Goal: Information Seeking & Learning: Check status

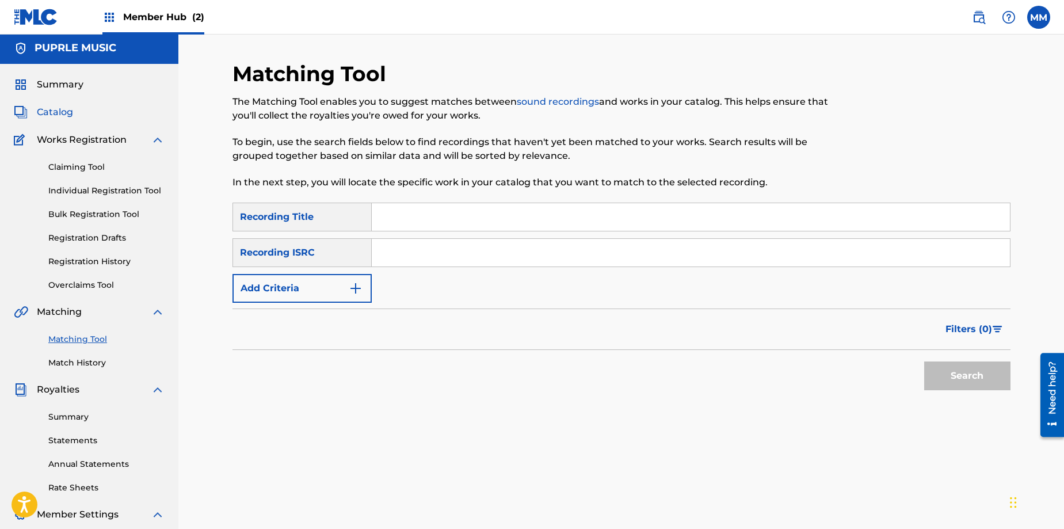
click at [62, 111] on span "Catalog" at bounding box center [55, 112] width 36 height 14
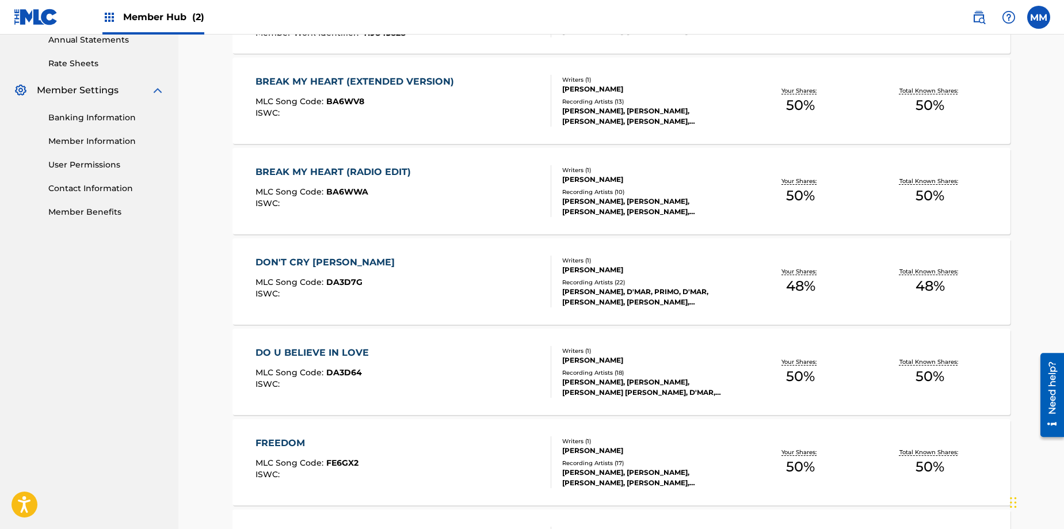
scroll to position [424, 0]
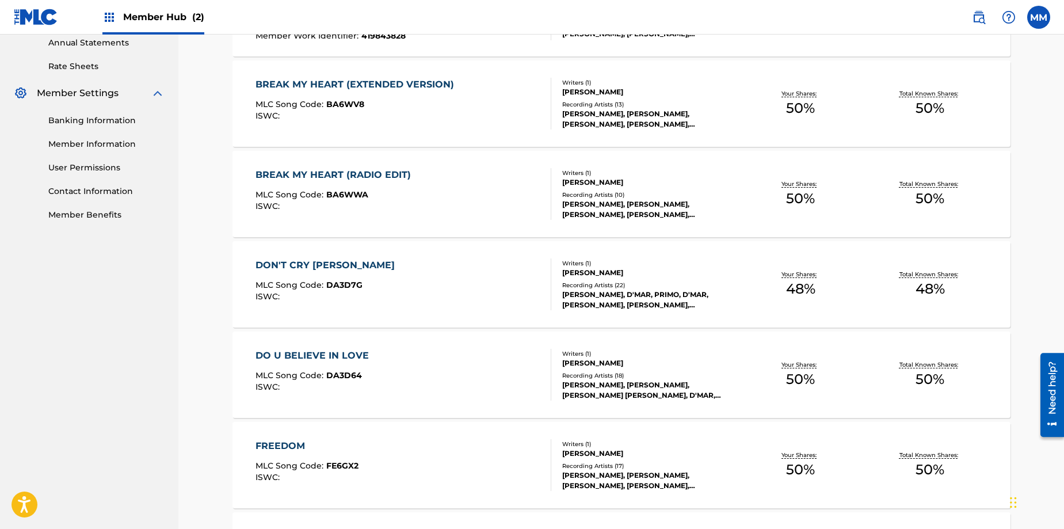
click at [334, 287] on span "DA3D7G" at bounding box center [344, 285] width 36 height 10
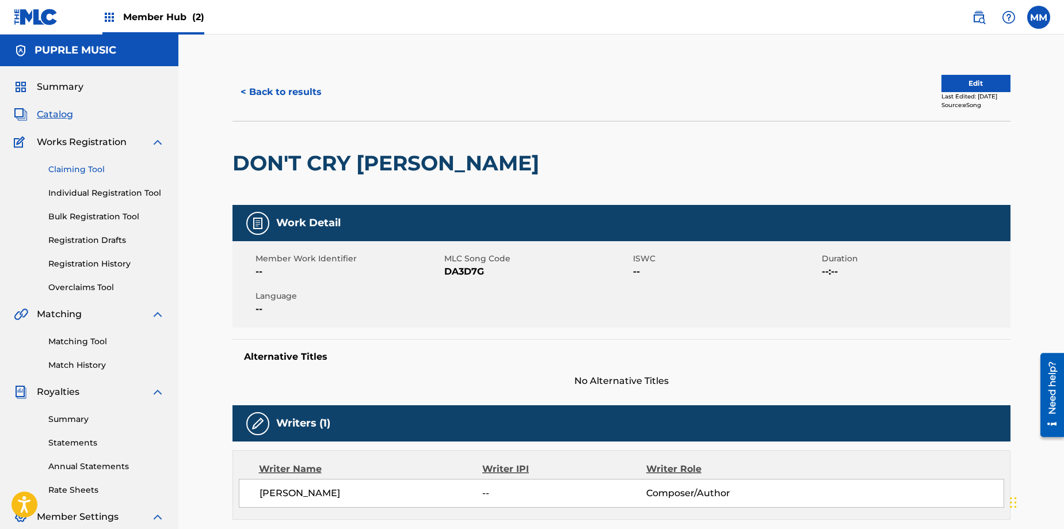
click at [93, 171] on link "Claiming Tool" at bounding box center [106, 169] width 116 height 12
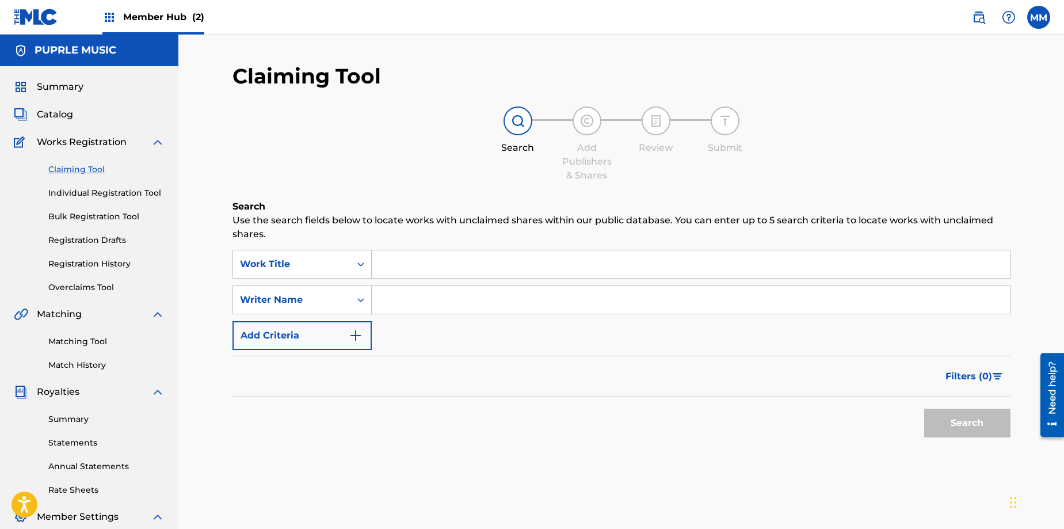
click at [400, 265] on input "Search Form" at bounding box center [691, 264] width 638 height 28
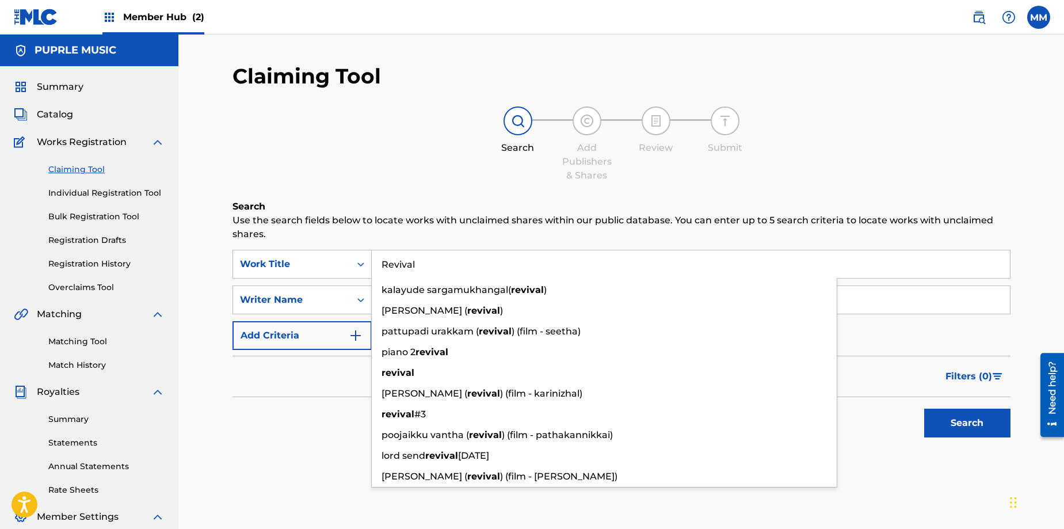
scroll to position [1, 0]
type input "Revival"
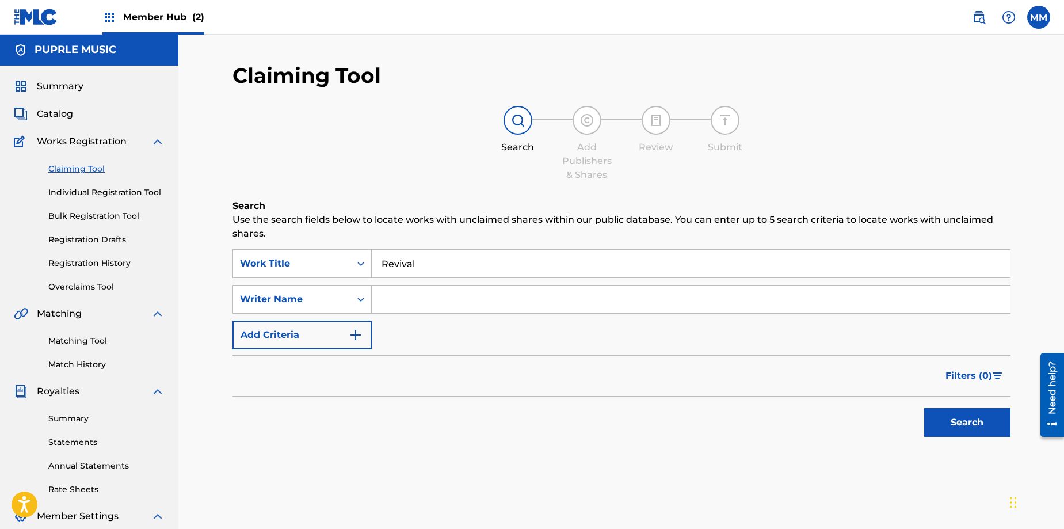
click at [381, 182] on div "Claiming Tool Search Add Publishers & Shares Review Submit Search Use the searc…" at bounding box center [621, 281] width 778 height 437
click at [391, 299] on input "Search Form" at bounding box center [691, 299] width 638 height 28
click at [952, 428] on button "Search" at bounding box center [967, 422] width 86 height 29
click at [446, 300] on input "[PERSON_NAME]" at bounding box center [691, 299] width 638 height 28
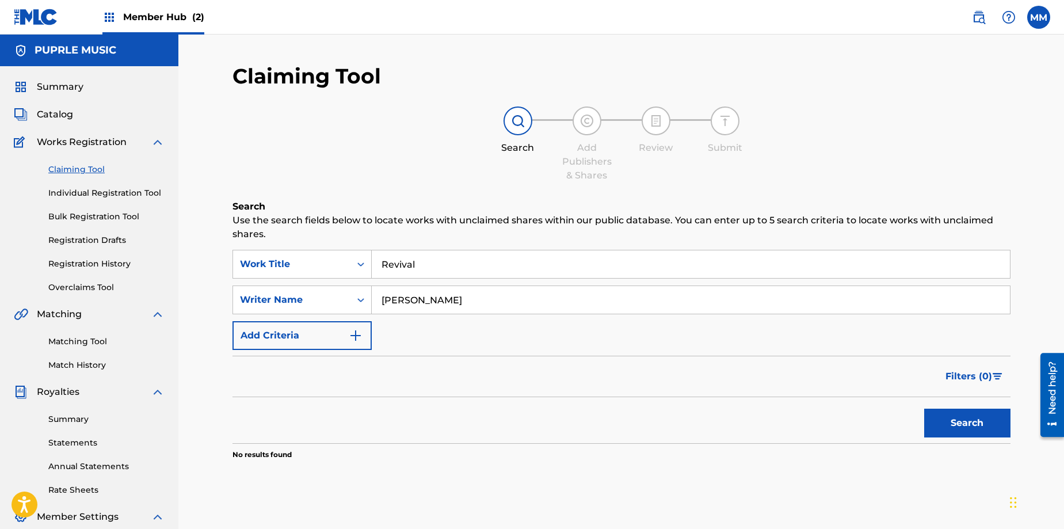
click at [422, 307] on input "[PERSON_NAME]" at bounding box center [691, 300] width 638 height 28
type input "[PERSON_NAME]"
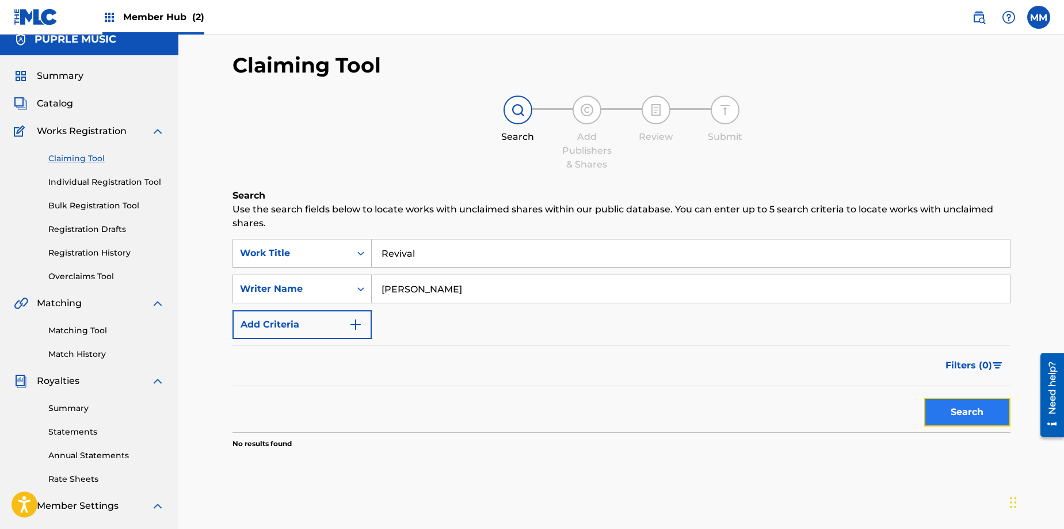
click at [977, 413] on button "Search" at bounding box center [967, 412] width 86 height 29
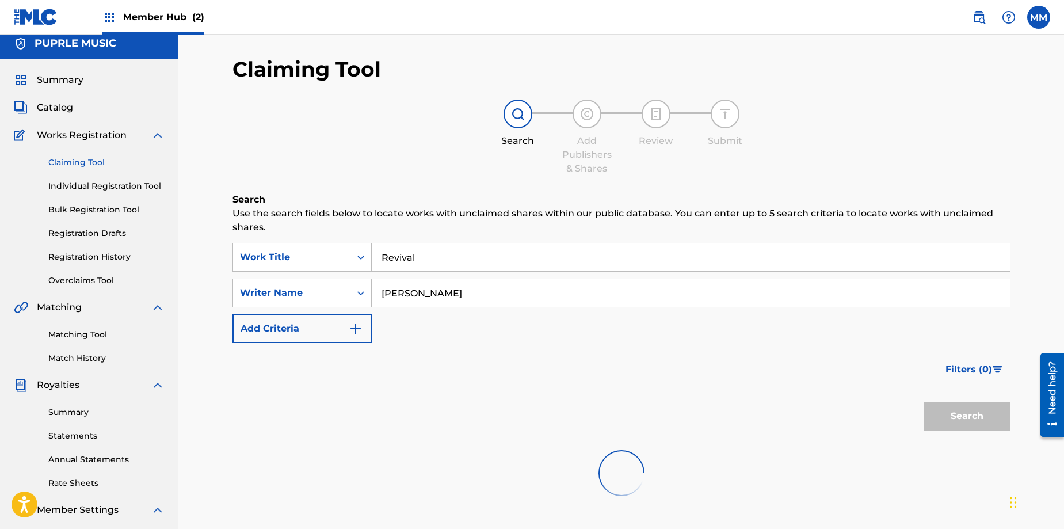
scroll to position [6, 0]
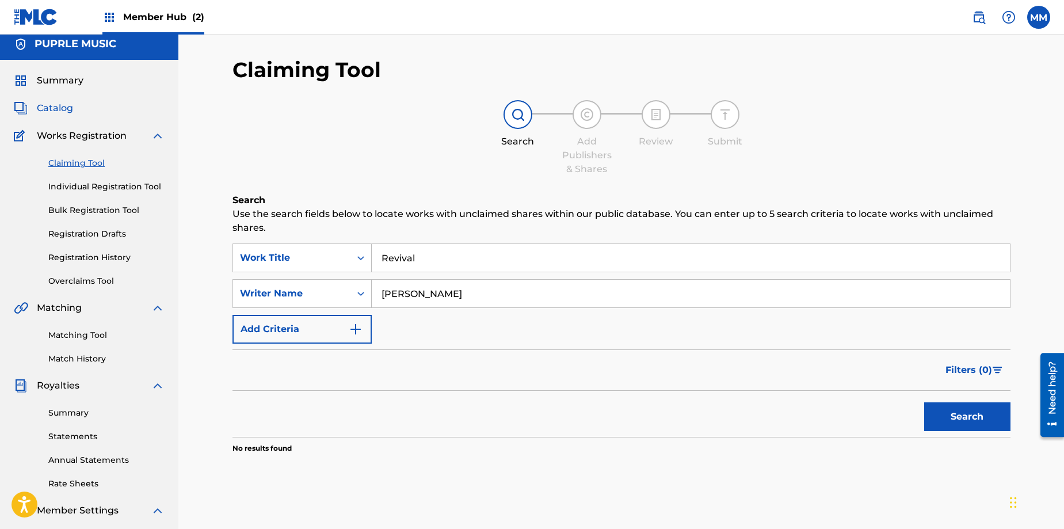
click at [66, 109] on span "Catalog" at bounding box center [55, 108] width 36 height 14
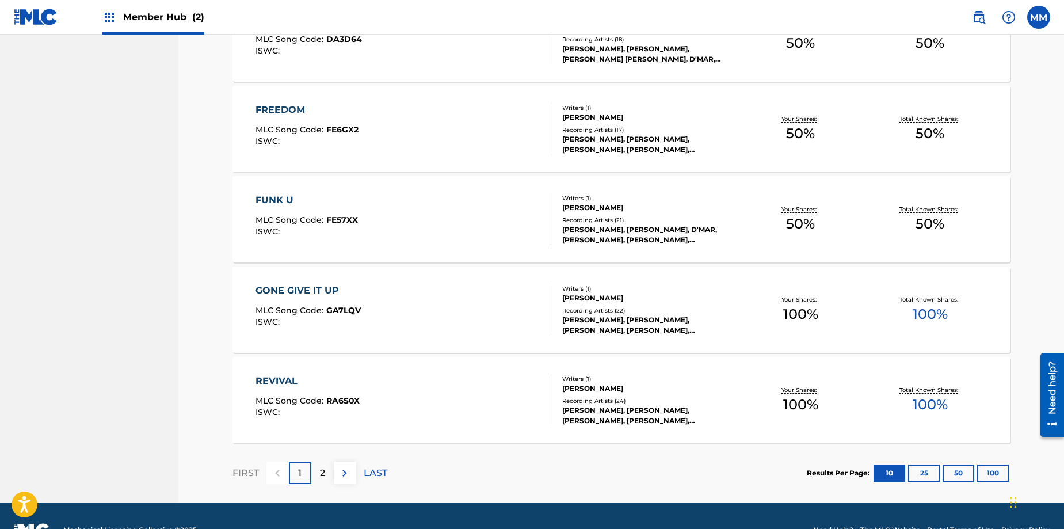
scroll to position [788, 0]
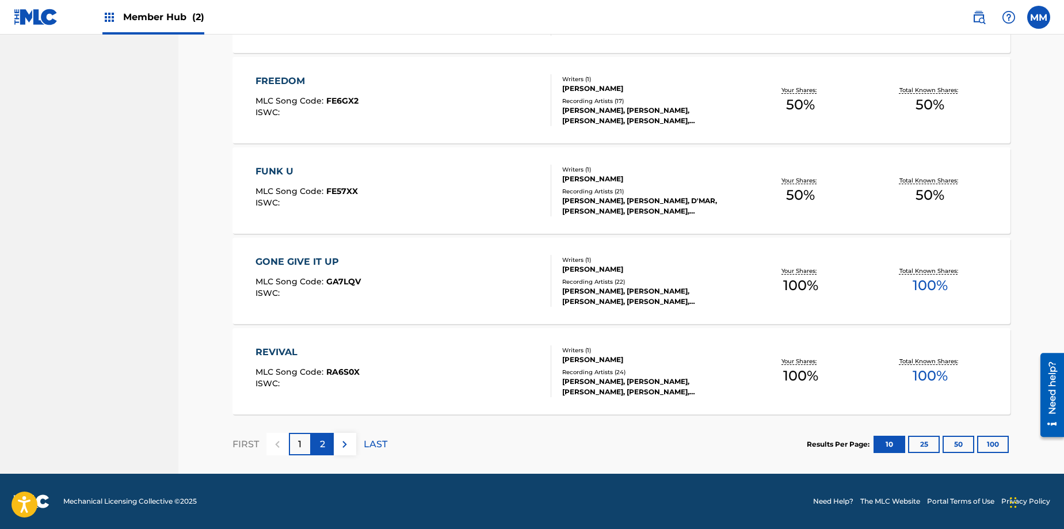
click at [324, 440] on p "2" at bounding box center [322, 444] width 5 height 14
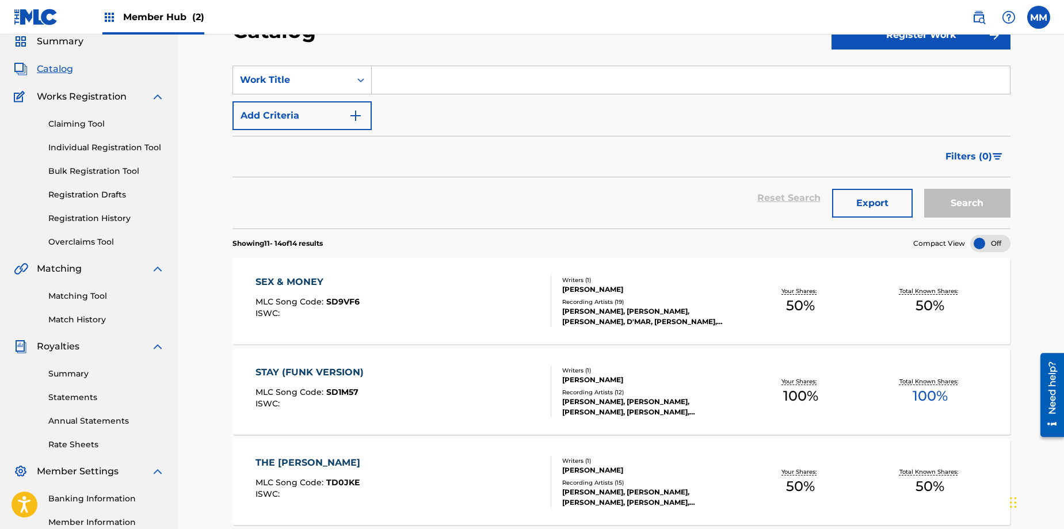
scroll to position [0, 0]
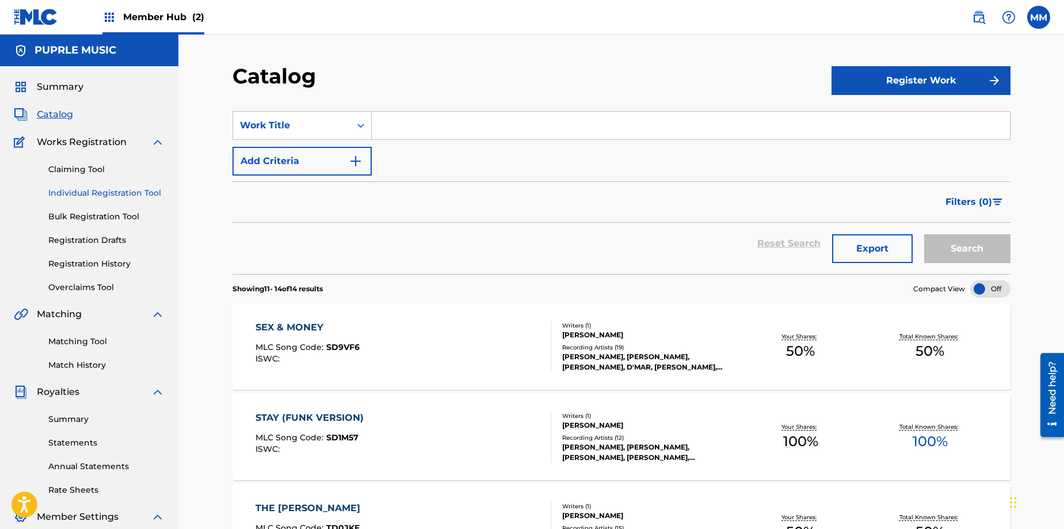
click at [116, 188] on link "Individual Registration Tool" at bounding box center [106, 193] width 116 height 12
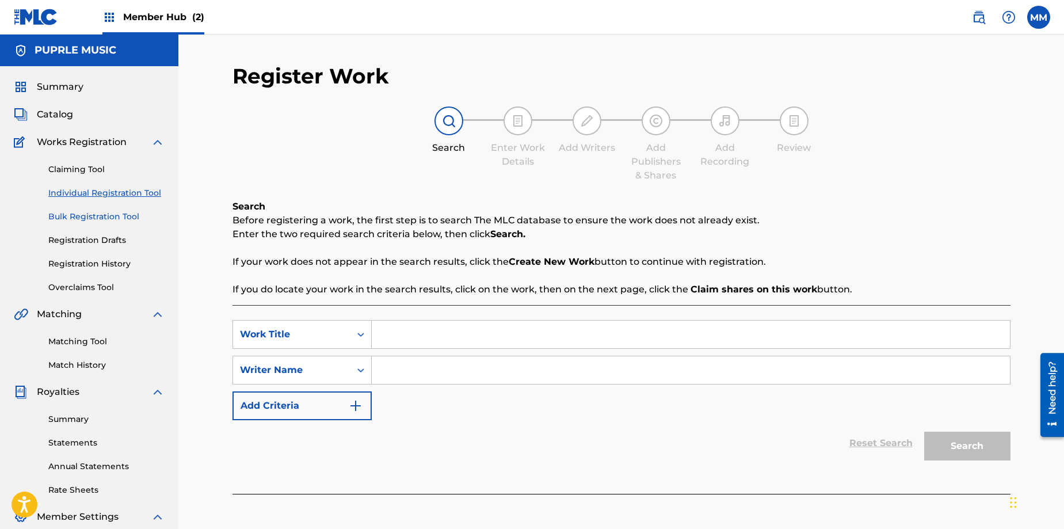
click at [107, 216] on link "Bulk Registration Tool" at bounding box center [106, 217] width 116 height 12
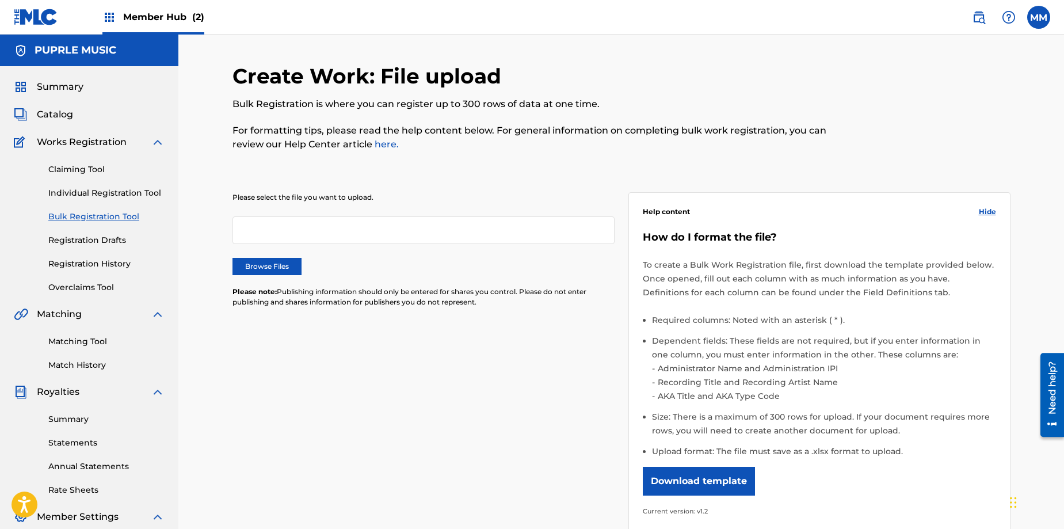
click at [254, 235] on div at bounding box center [423, 230] width 382 height 28
click at [101, 239] on link "Registration Drafts" at bounding box center [106, 240] width 116 height 12
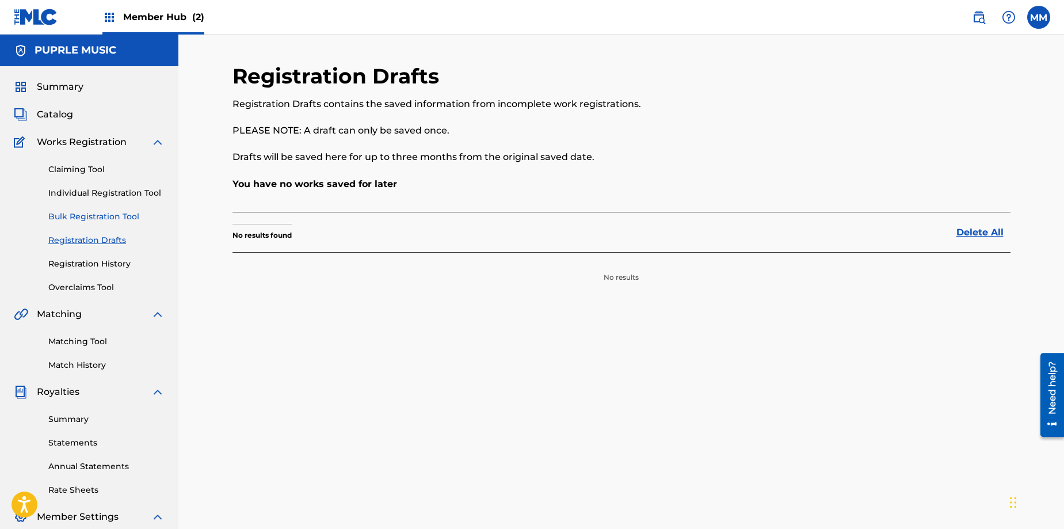
click at [106, 218] on link "Bulk Registration Tool" at bounding box center [106, 217] width 116 height 12
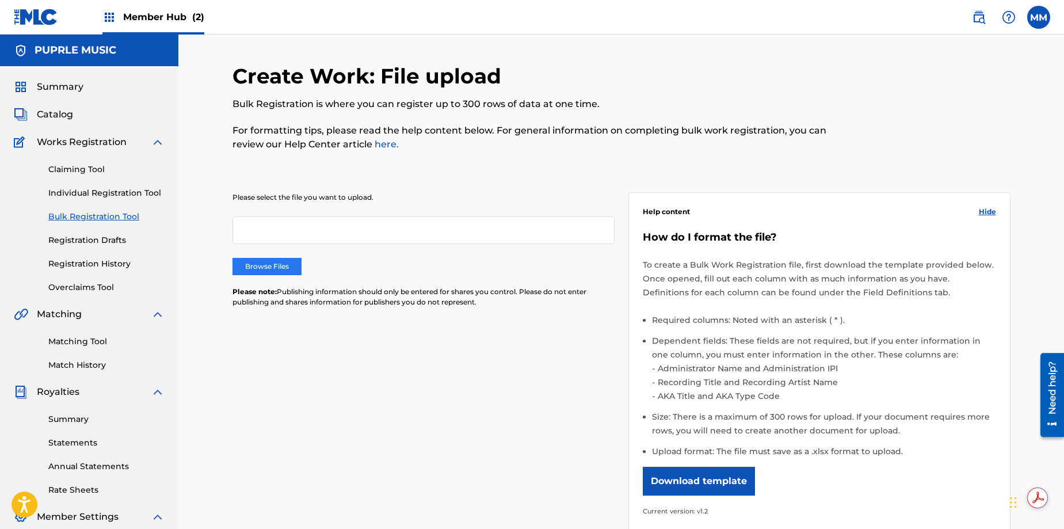
click at [258, 265] on label "Browse Files" at bounding box center [266, 266] width 69 height 17
click at [0, 0] on input "Browse Files" at bounding box center [0, 0] width 0 height 0
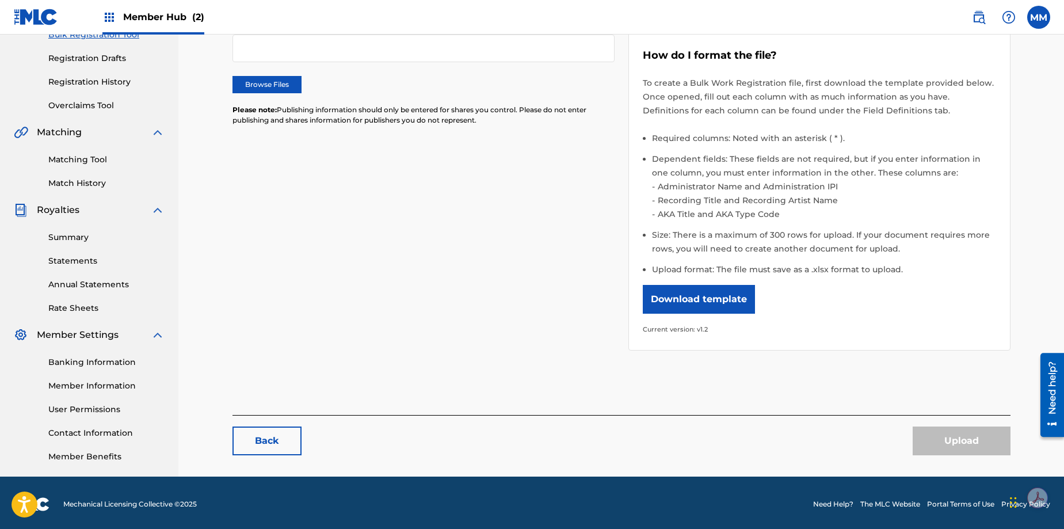
scroll to position [185, 0]
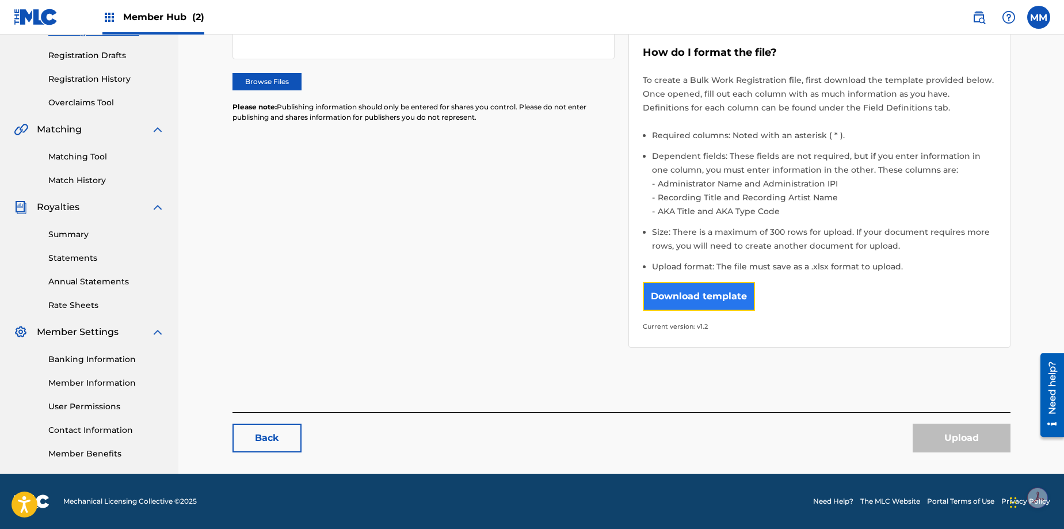
click at [665, 300] on button "Download template" at bounding box center [699, 296] width 112 height 29
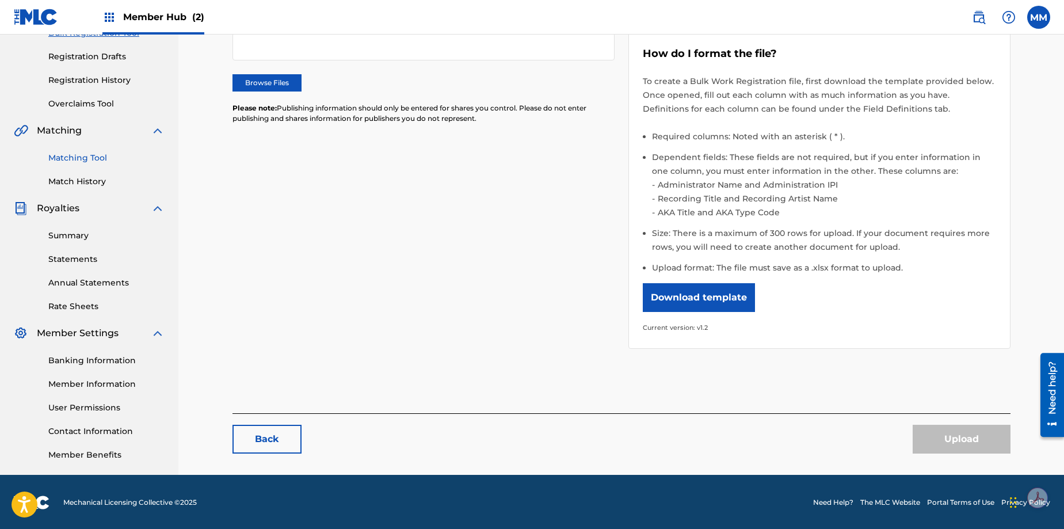
click at [90, 157] on link "Matching Tool" at bounding box center [106, 158] width 116 height 12
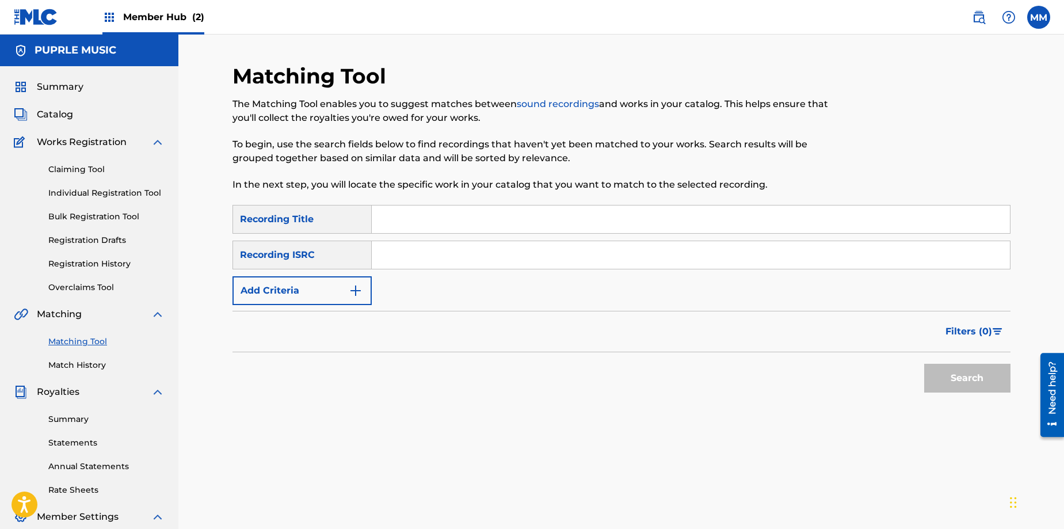
click at [380, 260] on input "Search Form" at bounding box center [691, 255] width 638 height 28
paste input "QZDA72027763"
type input "QZDA72027763"
click at [384, 226] on input "Search Form" at bounding box center [691, 219] width 638 height 28
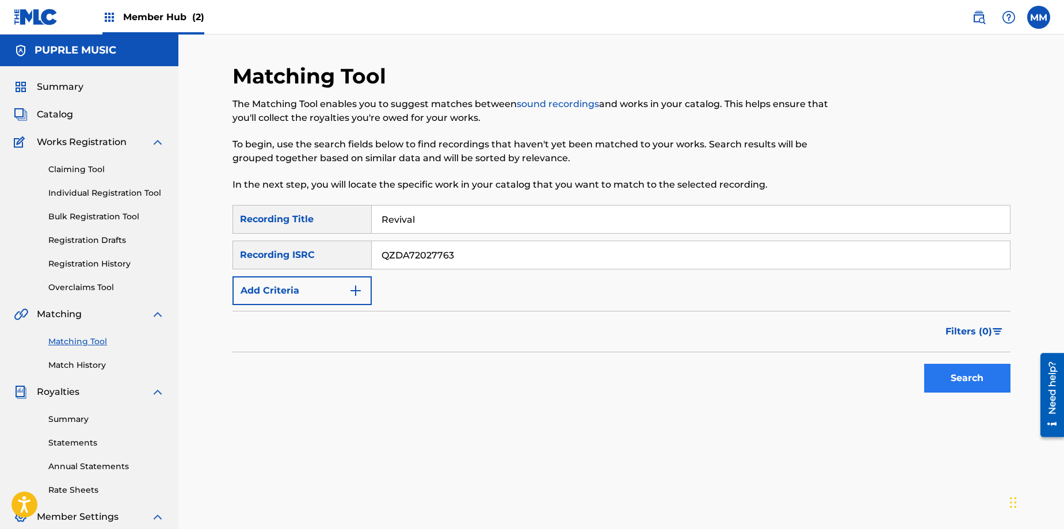
type input "Revival"
click at [954, 381] on button "Search" at bounding box center [967, 378] width 86 height 29
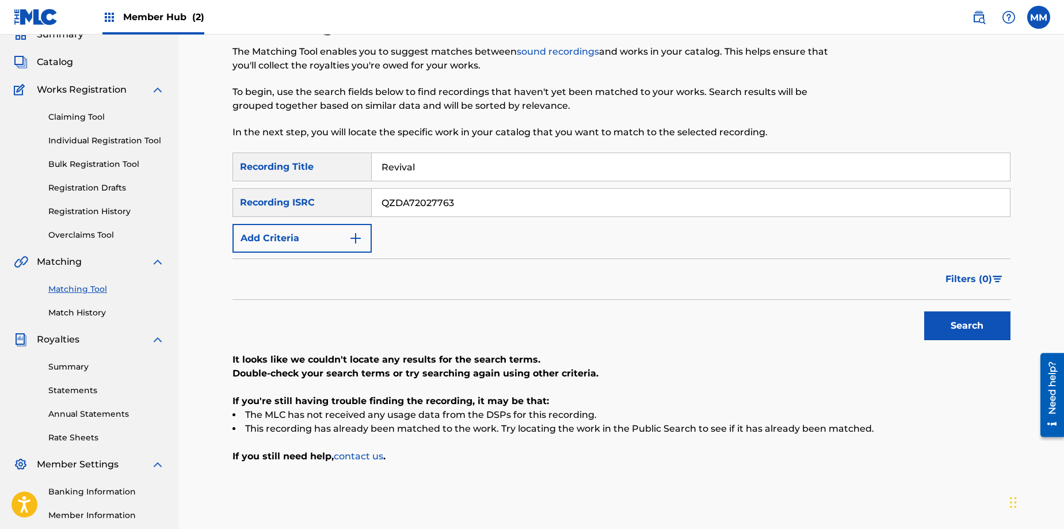
scroll to position [58, 0]
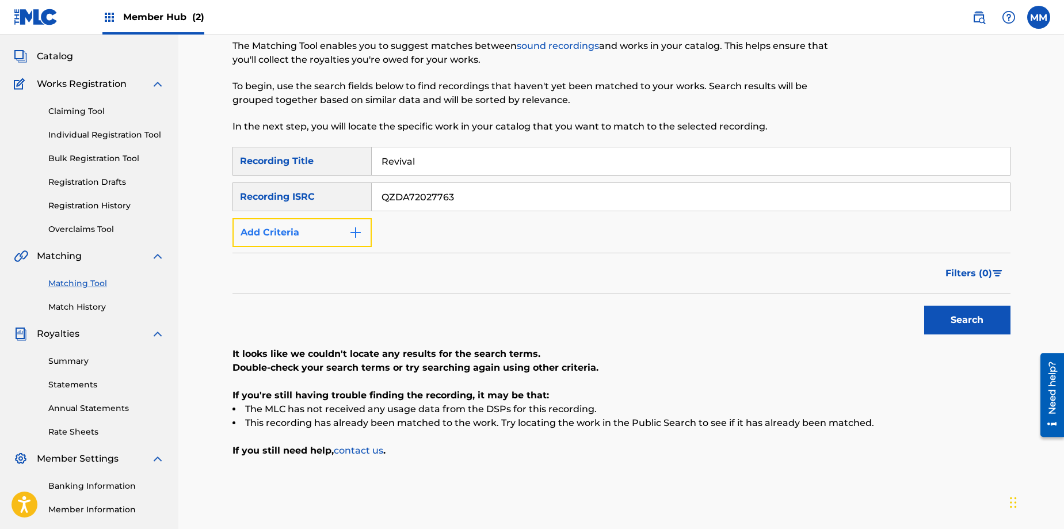
click at [356, 234] on img "Search Form" at bounding box center [356, 233] width 14 height 14
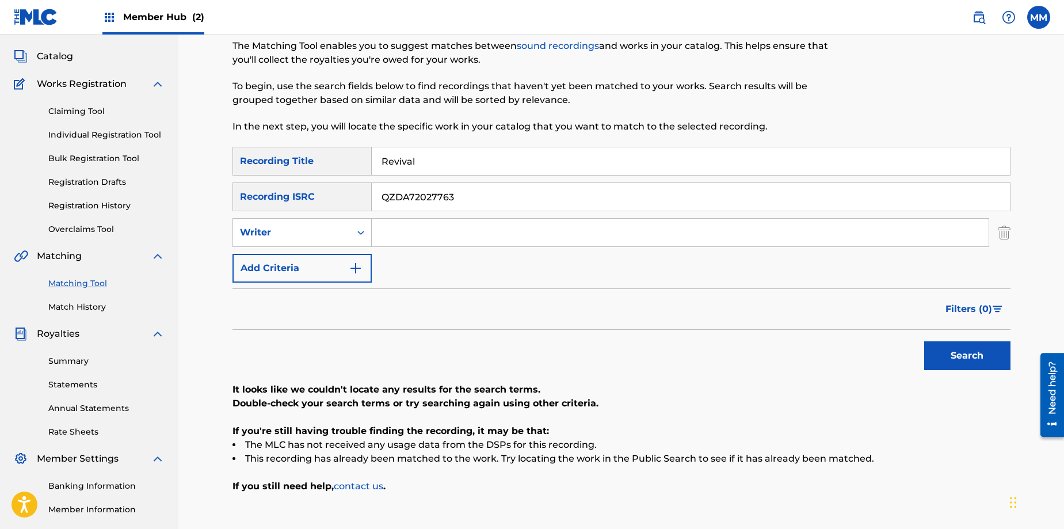
click at [395, 238] on input "Search Form" at bounding box center [680, 233] width 617 height 28
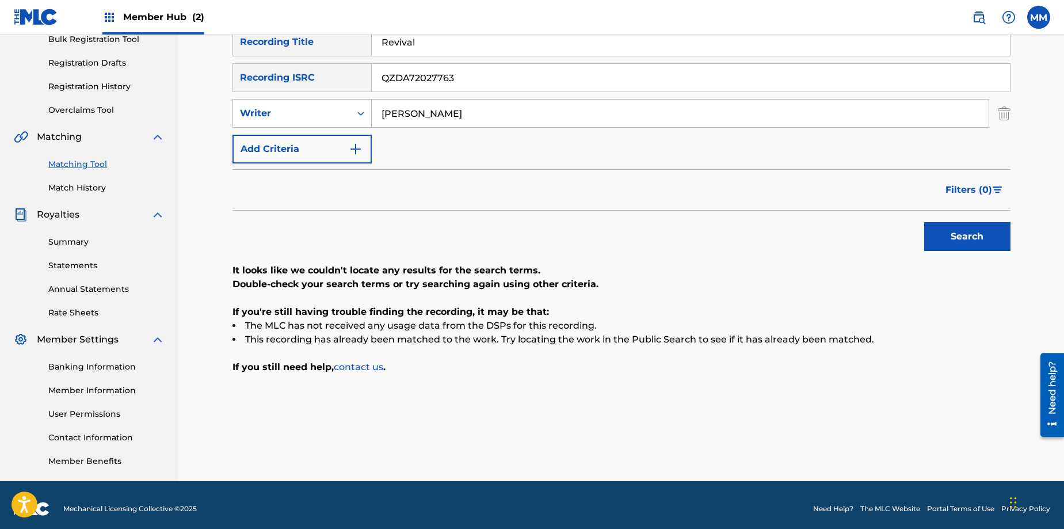
scroll to position [185, 0]
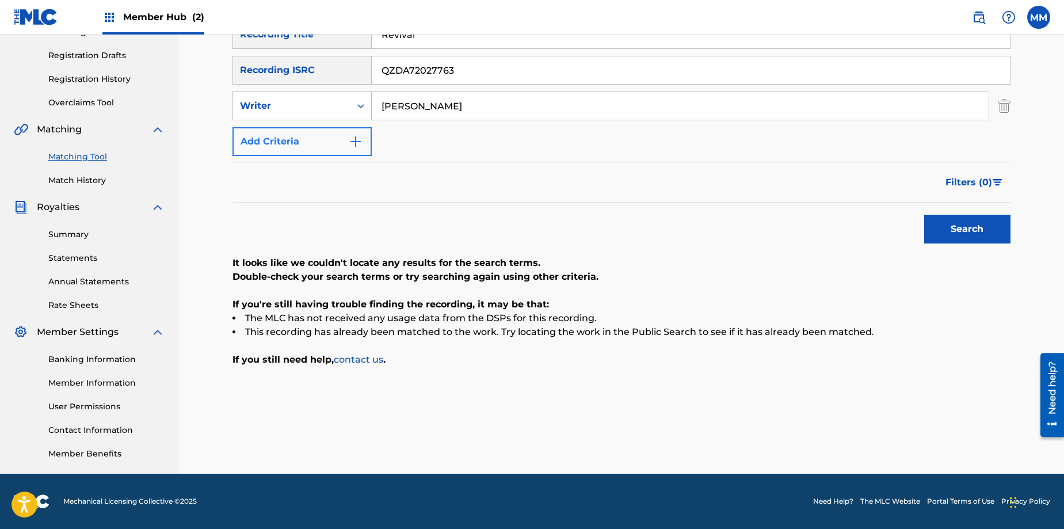
type input "[PERSON_NAME]"
click at [358, 139] on img "Search Form" at bounding box center [356, 142] width 14 height 14
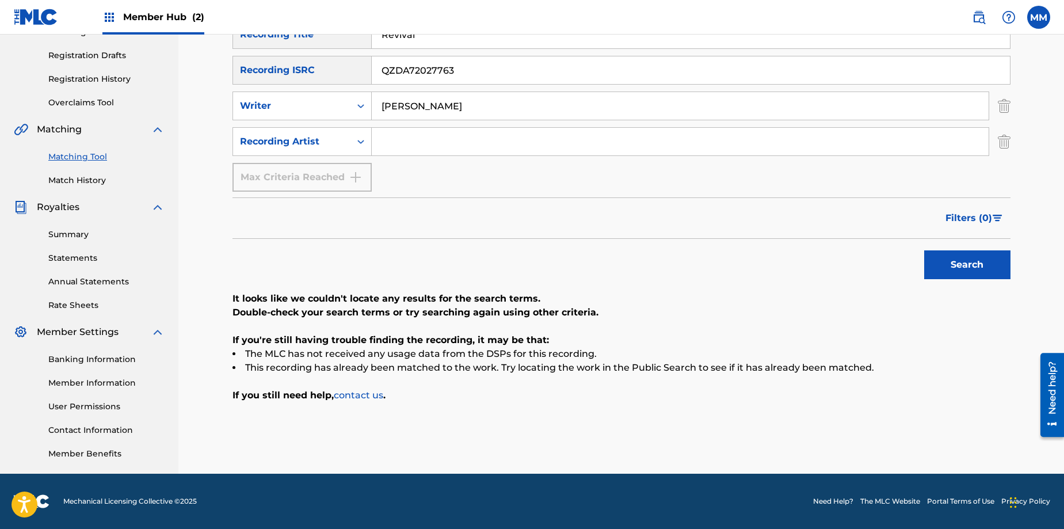
click at [398, 146] on input "Search Form" at bounding box center [680, 142] width 617 height 28
type input "[PERSON_NAME]"
click at [352, 250] on div "Search" at bounding box center [621, 262] width 778 height 46
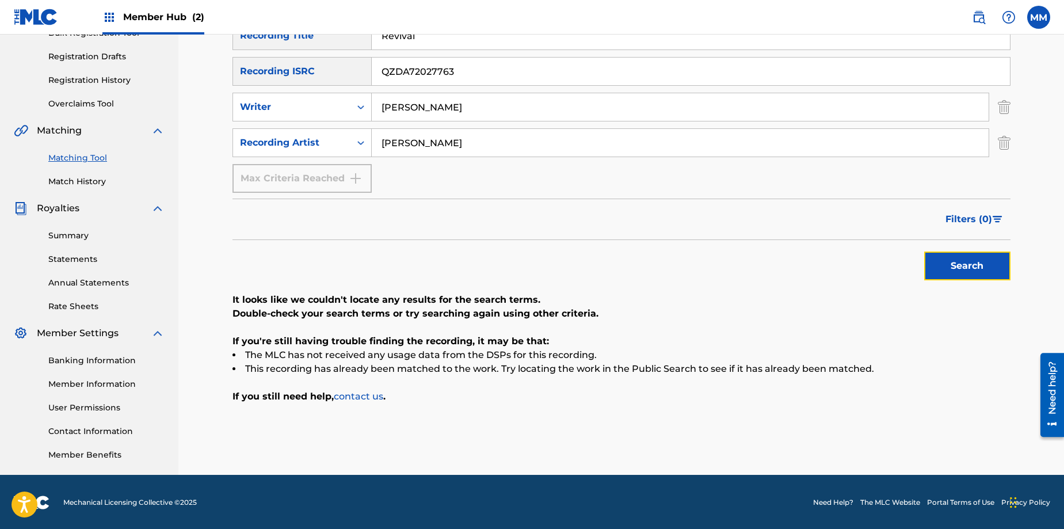
click at [961, 261] on button "Search" at bounding box center [967, 265] width 86 height 29
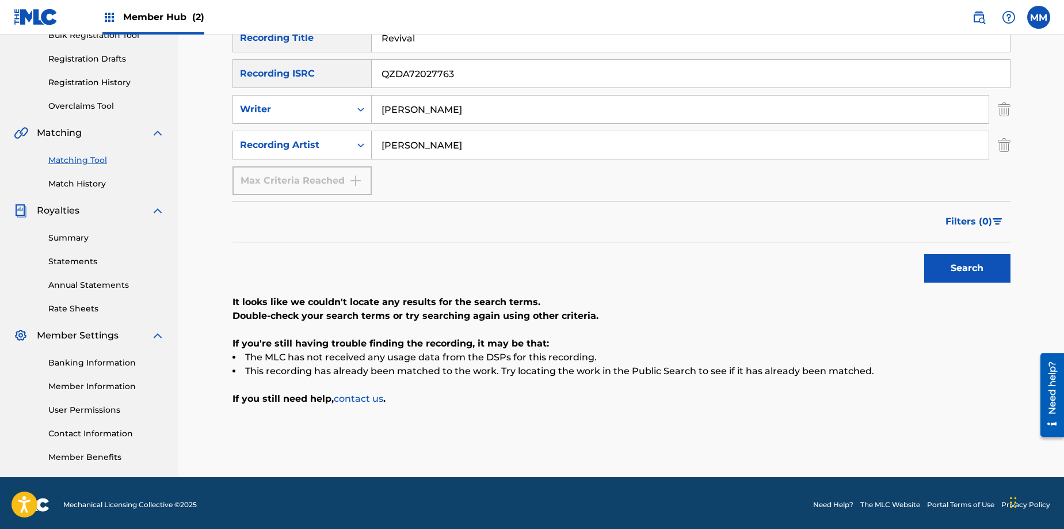
scroll to position [185, 0]
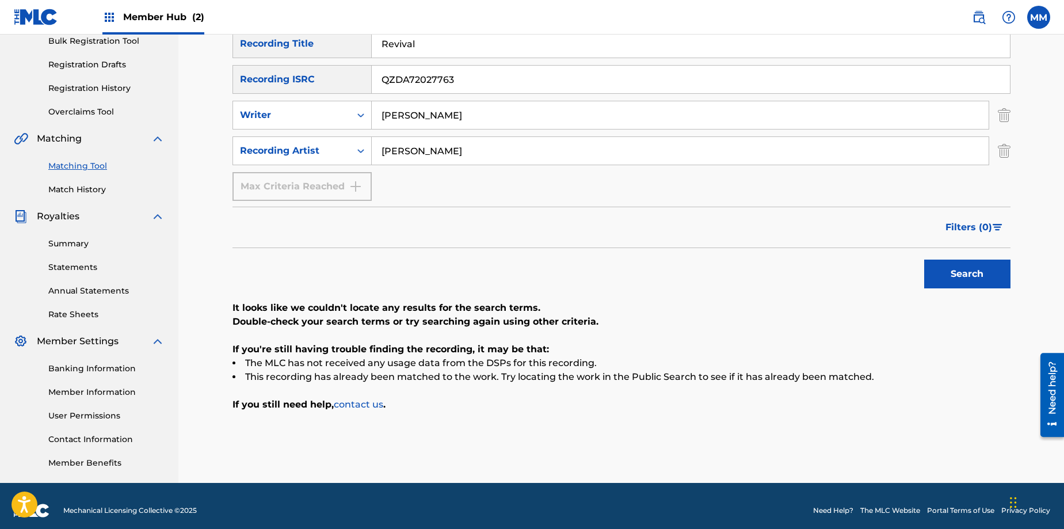
drag, startPoint x: 461, startPoint y: 73, endPoint x: 364, endPoint y: 67, distance: 96.8
click at [364, 67] on div "SearchWithCriteria3c9227f6-589a-46d8-a92b-c8dc271847b8 Recording ISRC QZDA72027…" at bounding box center [621, 79] width 778 height 29
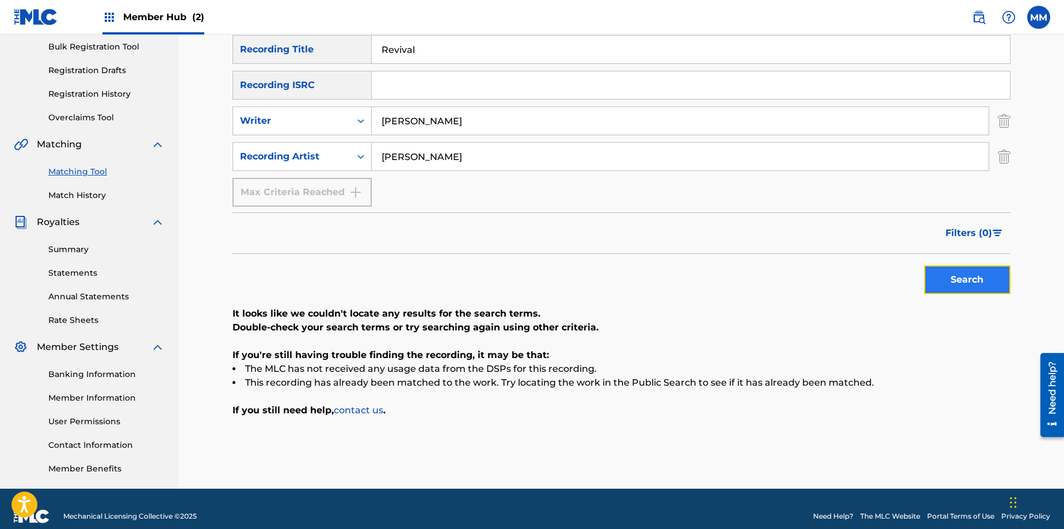
click at [979, 274] on button "Search" at bounding box center [967, 279] width 86 height 29
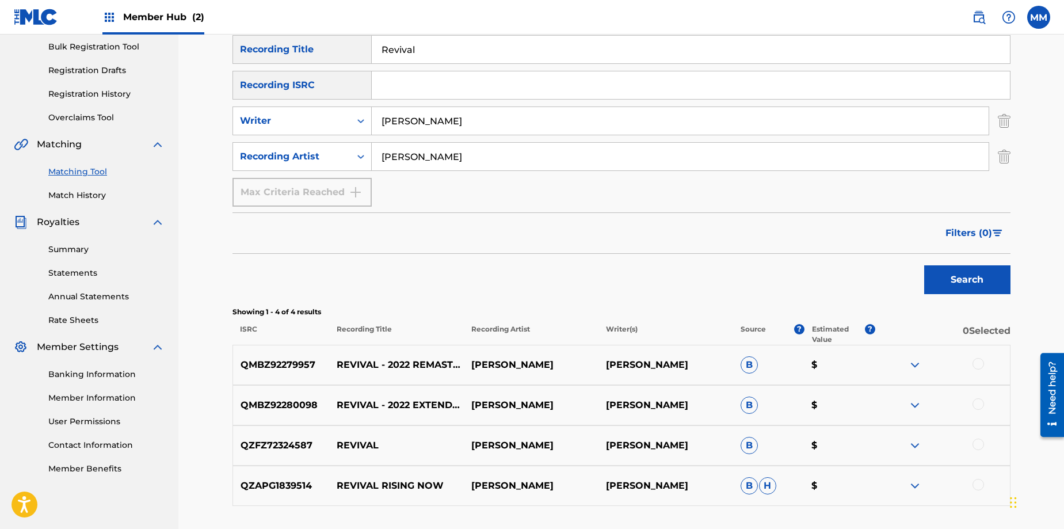
click at [976, 363] on div at bounding box center [978, 364] width 12 height 12
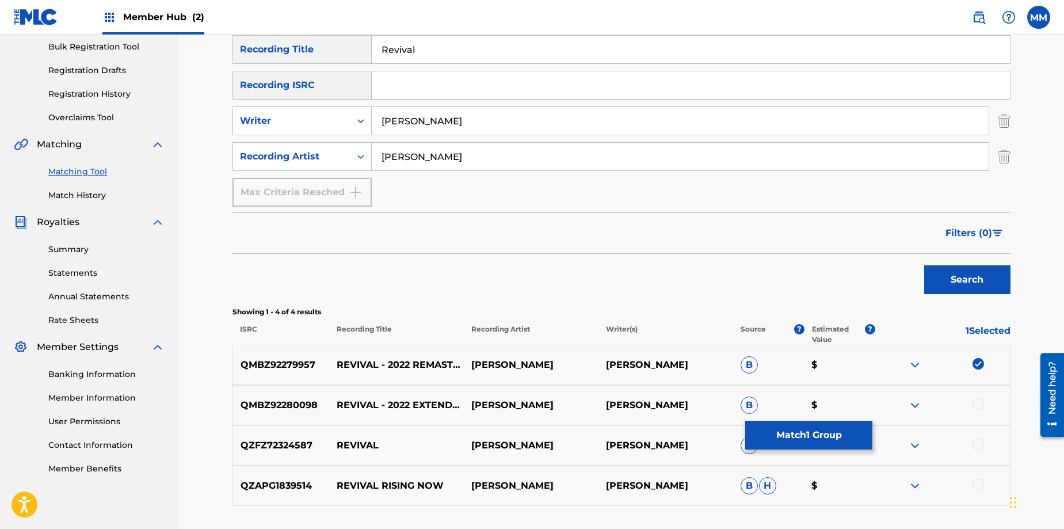
click at [978, 406] on div at bounding box center [978, 404] width 12 height 12
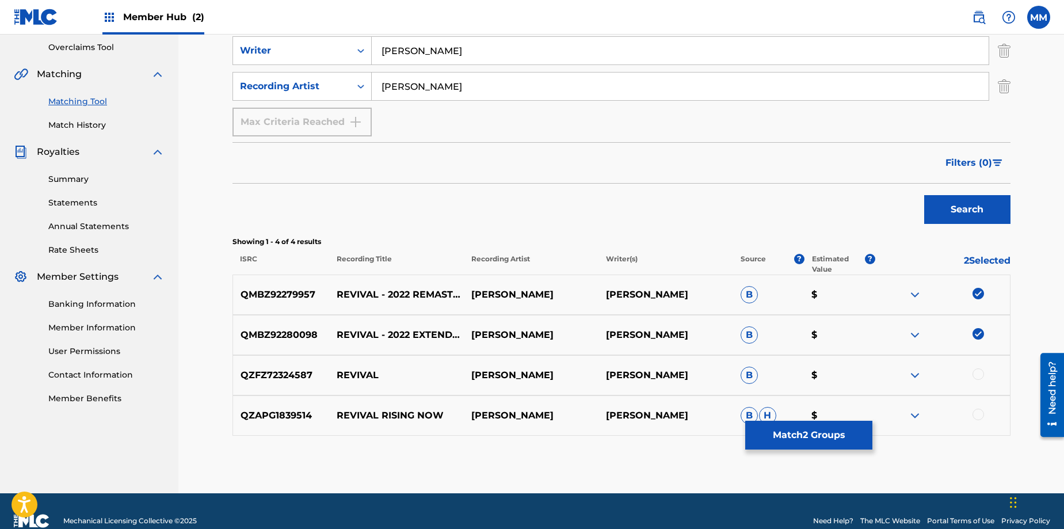
scroll to position [238, 0]
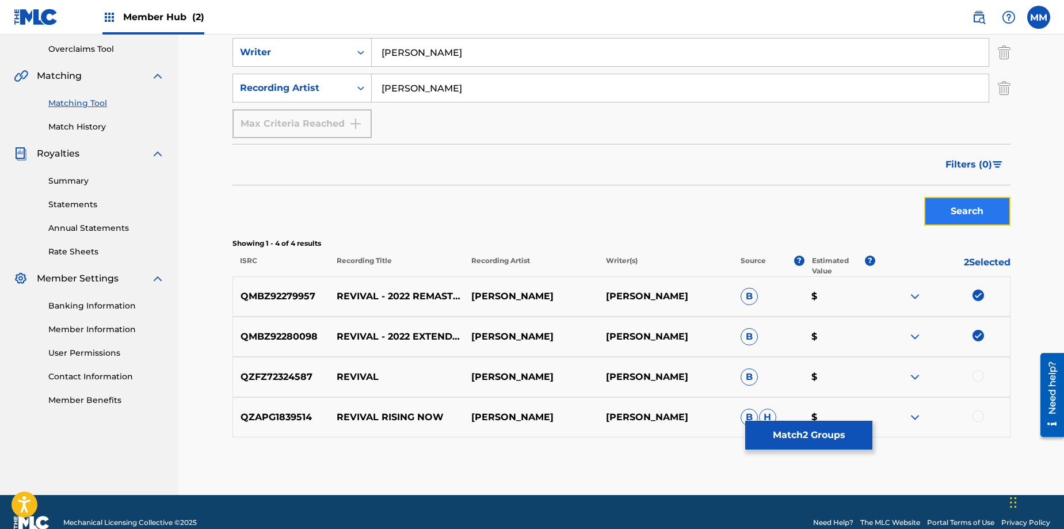
click at [943, 215] on button "Search" at bounding box center [967, 211] width 86 height 29
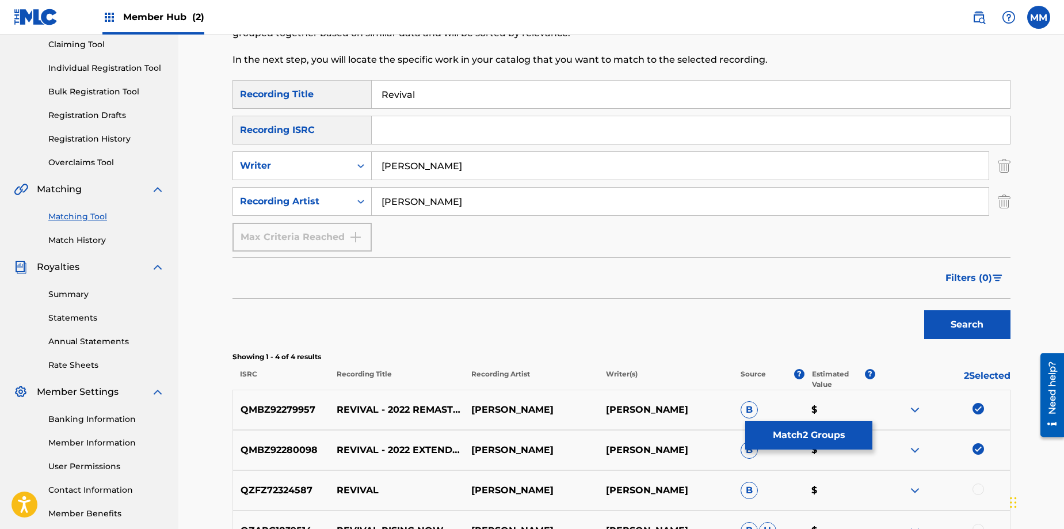
scroll to position [260, 0]
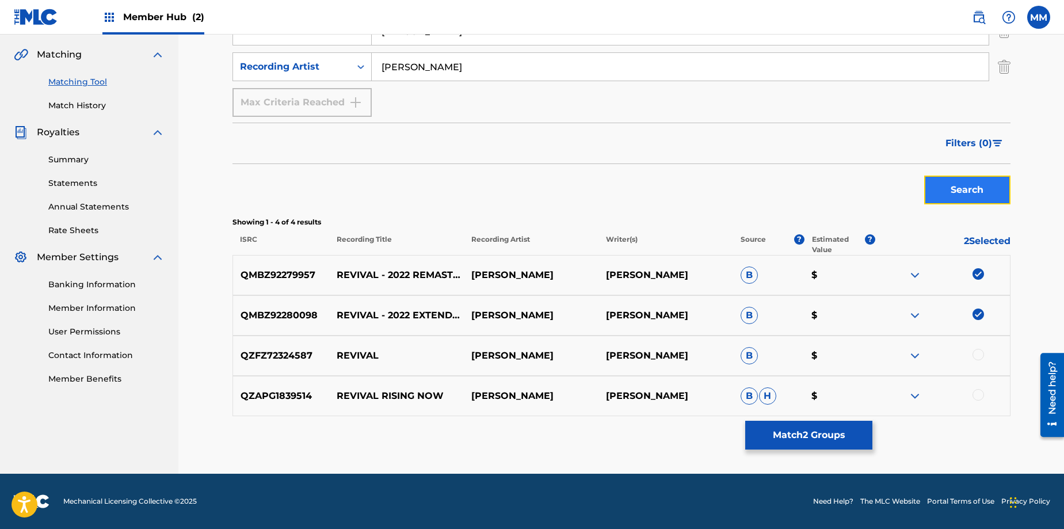
click at [943, 197] on button "Search" at bounding box center [967, 190] width 86 height 29
click at [915, 274] on img at bounding box center [915, 275] width 14 height 14
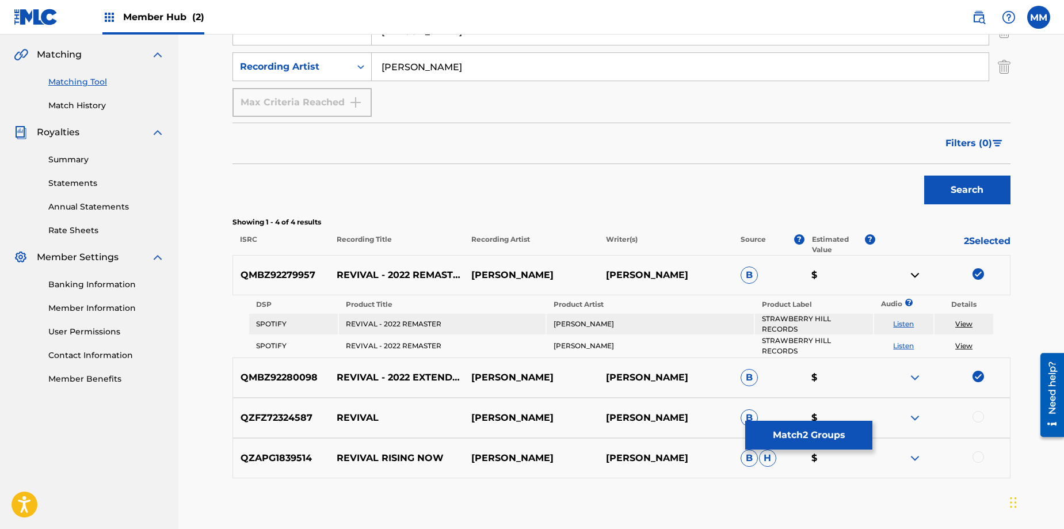
click at [966, 320] on link "View" at bounding box center [963, 323] width 17 height 9
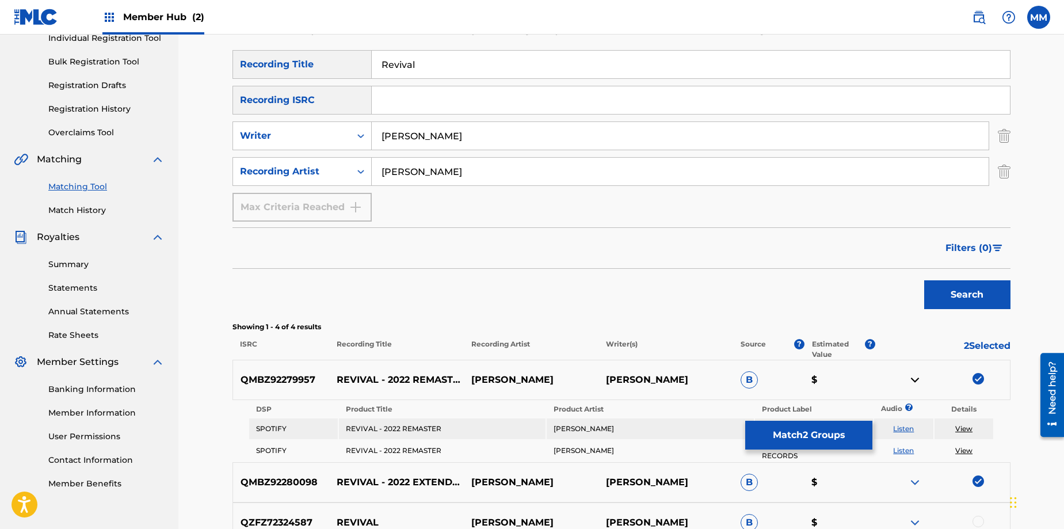
scroll to position [157, 0]
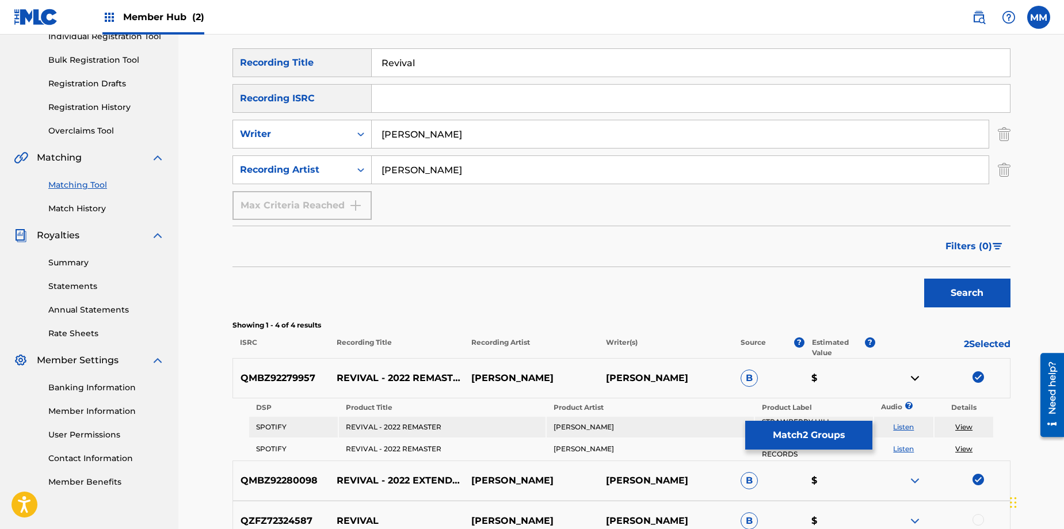
drag, startPoint x: 425, startPoint y: 66, endPoint x: 346, endPoint y: 58, distance: 79.2
click at [346, 58] on div "SearchWithCriteria7787cc5a-a1d6-4023-9881-6c3d425d5e37 Recording Title Revival" at bounding box center [621, 62] width 778 height 29
click at [407, 64] on input "Auto Matic" at bounding box center [691, 63] width 638 height 28
type input "AutoMatic"
click at [952, 299] on button "Search" at bounding box center [967, 292] width 86 height 29
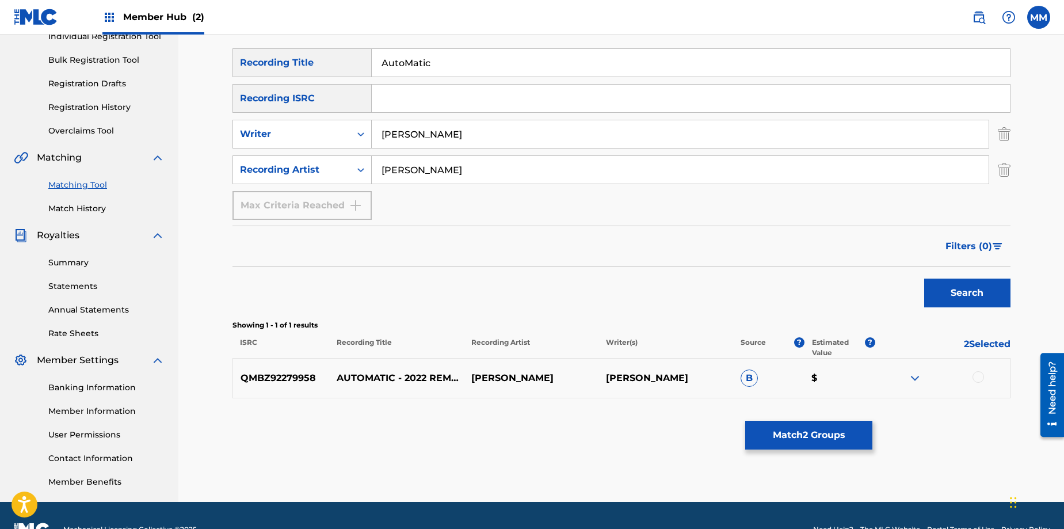
click at [981, 377] on div at bounding box center [978, 377] width 12 height 12
click at [766, 434] on button "Match 3 Groups" at bounding box center [808, 435] width 127 height 29
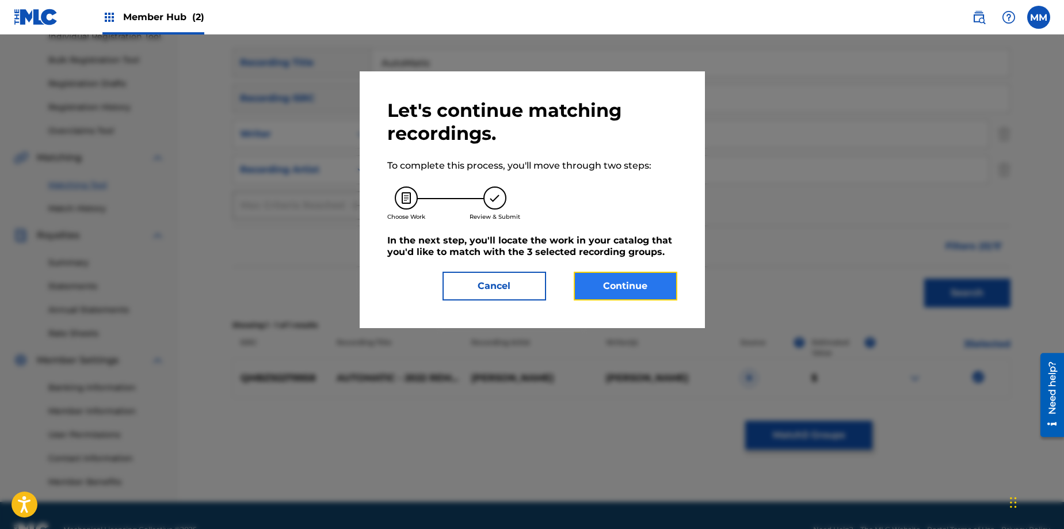
click at [643, 293] on button "Continue" at bounding box center [626, 286] width 104 height 29
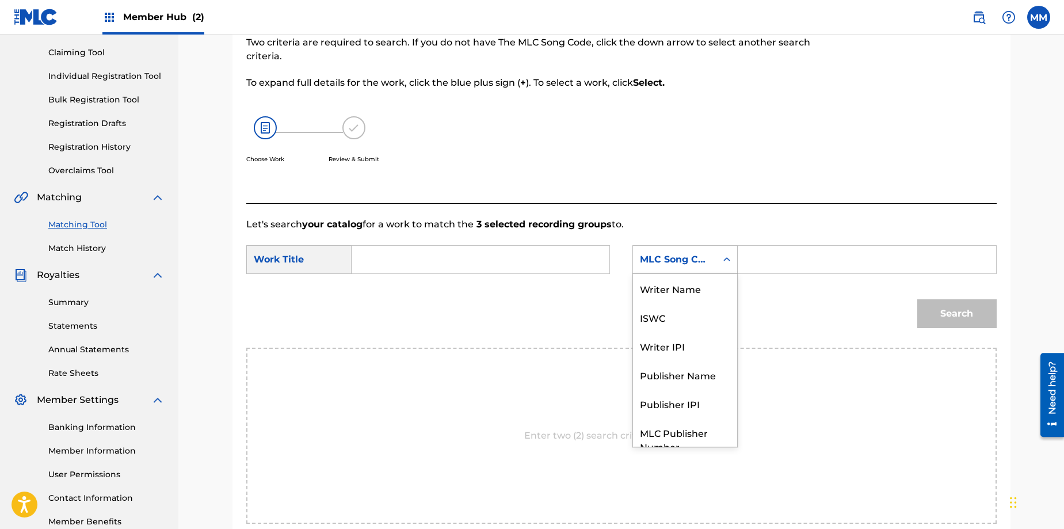
scroll to position [43, 0]
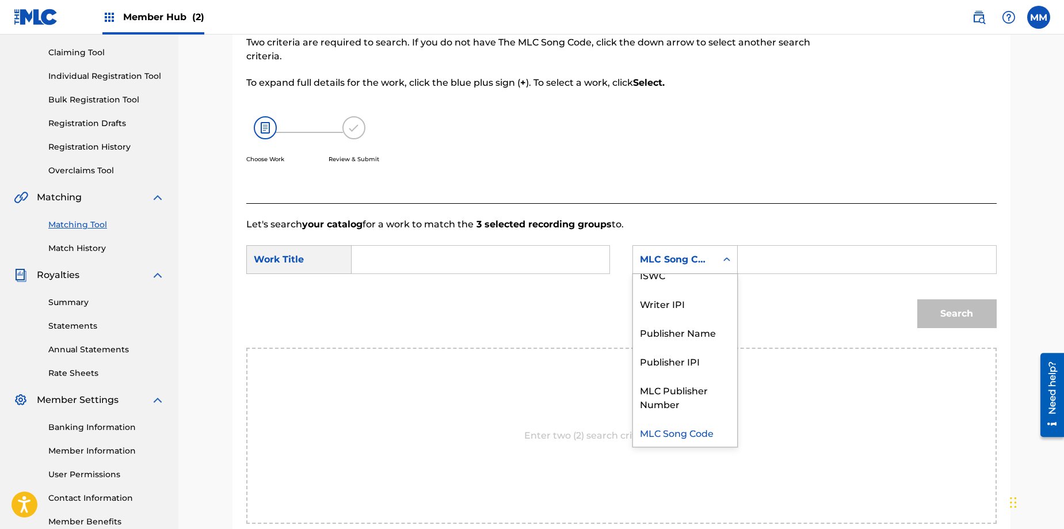
click at [727, 260] on icon "Search Form" at bounding box center [727, 260] width 12 height 12
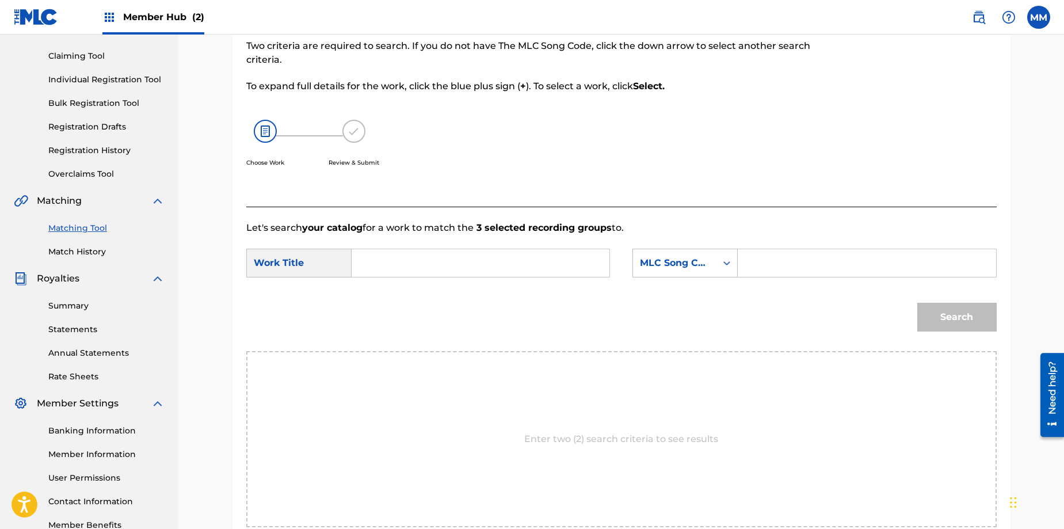
scroll to position [115, 0]
click at [727, 260] on icon "Search Form" at bounding box center [727, 261] width 12 height 12
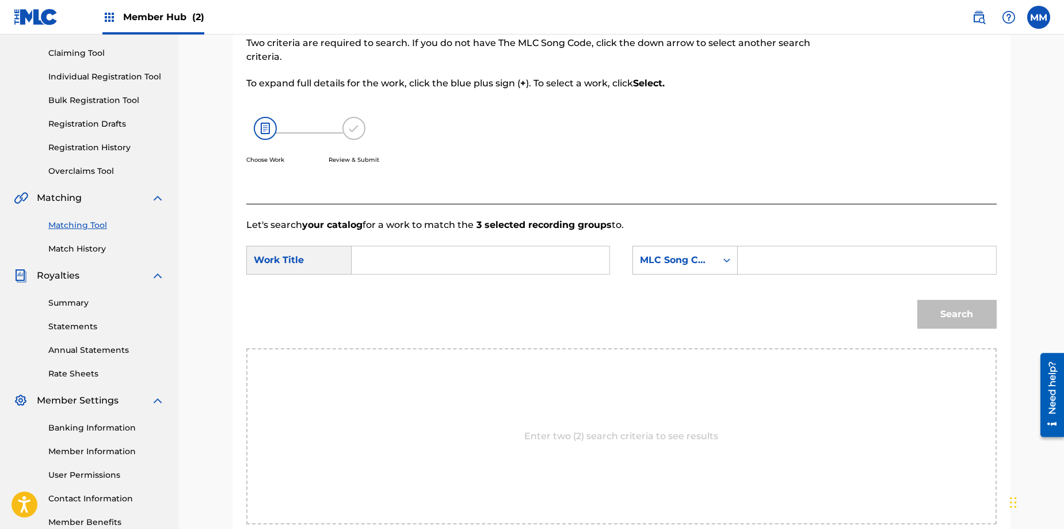
click at [389, 258] on input "Search Form" at bounding box center [480, 260] width 238 height 28
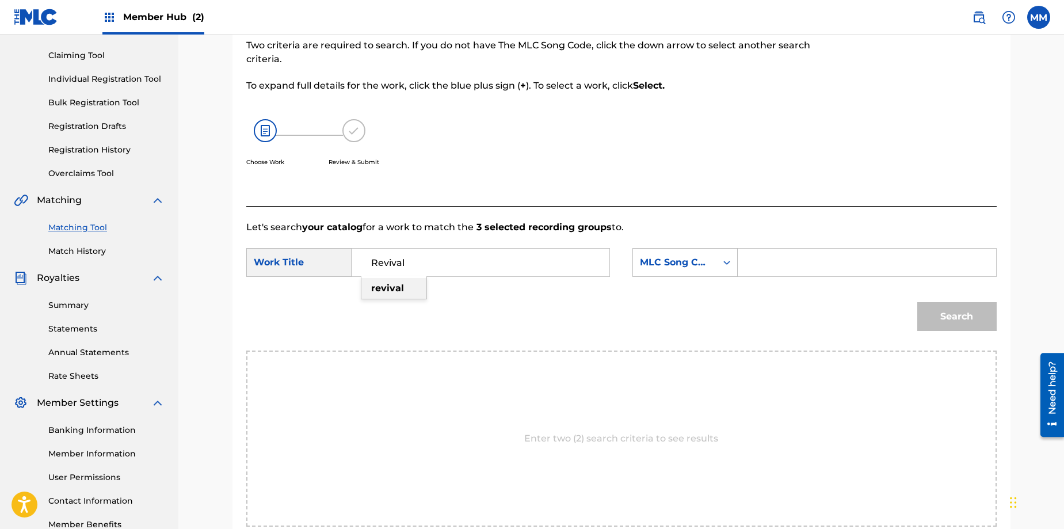
click at [397, 291] on strong "revival" at bounding box center [387, 288] width 33 height 11
type input "revival"
click at [955, 314] on div "Search" at bounding box center [953, 314] width 85 height 46
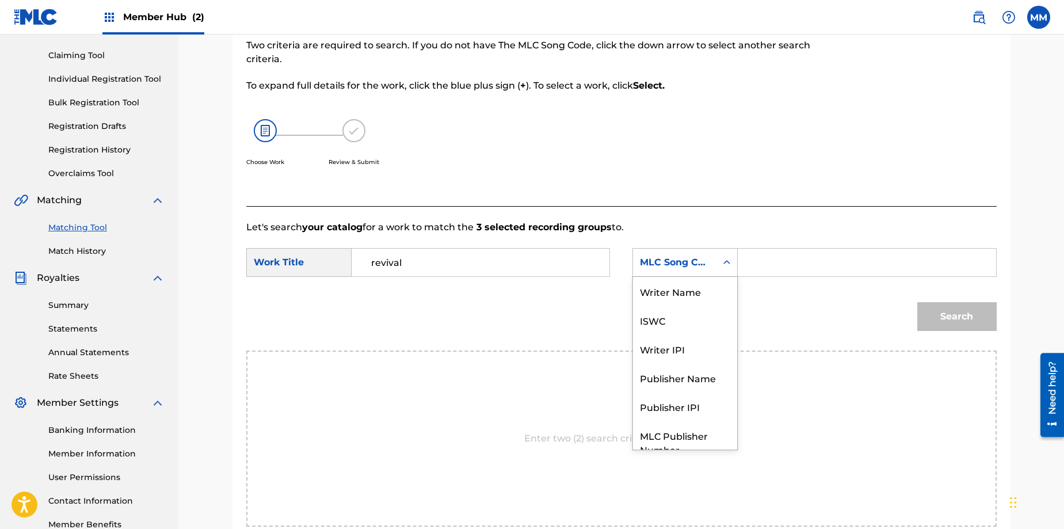
scroll to position [43, 0]
click at [728, 262] on icon "Search Form" at bounding box center [726, 262] width 7 height 4
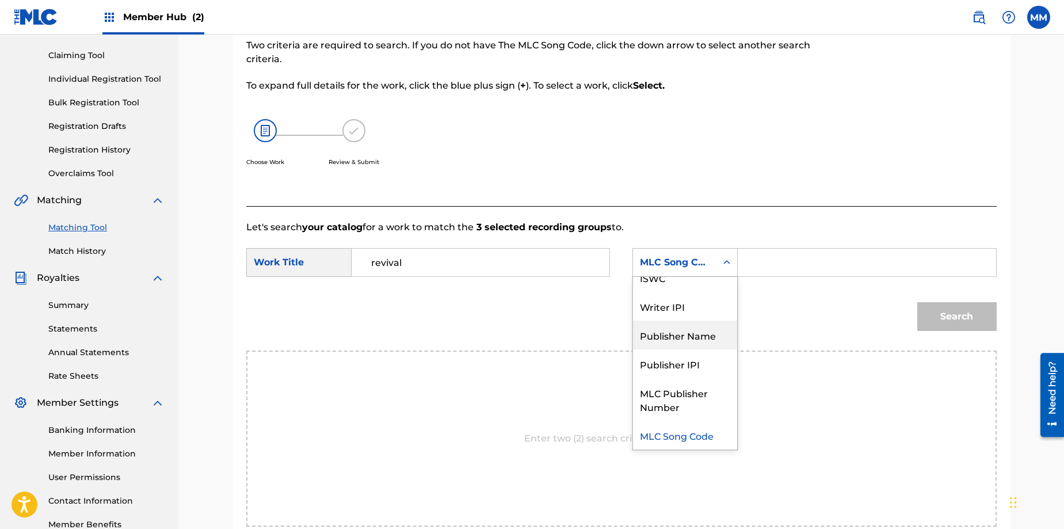
scroll to position [0, 0]
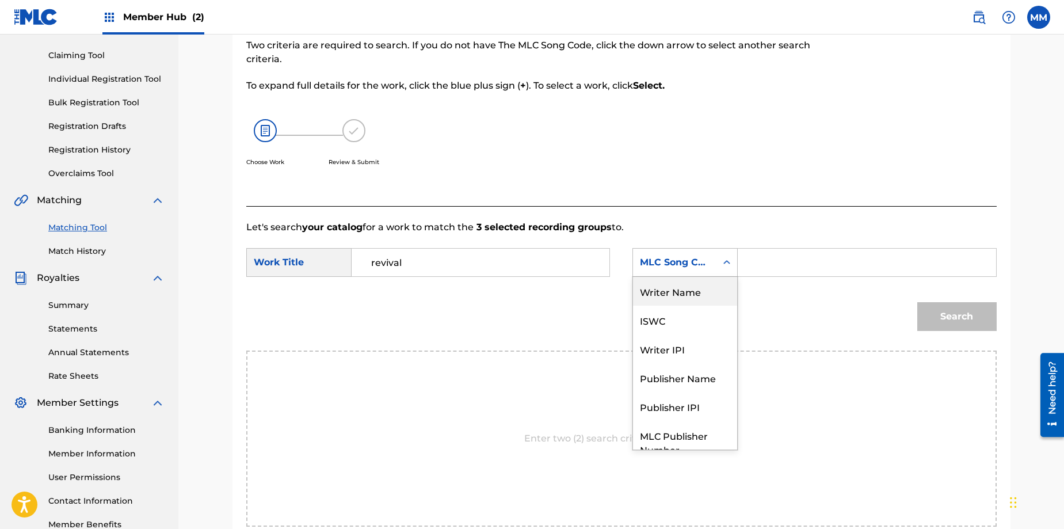
click at [692, 291] on div "Writer Name" at bounding box center [685, 291] width 104 height 29
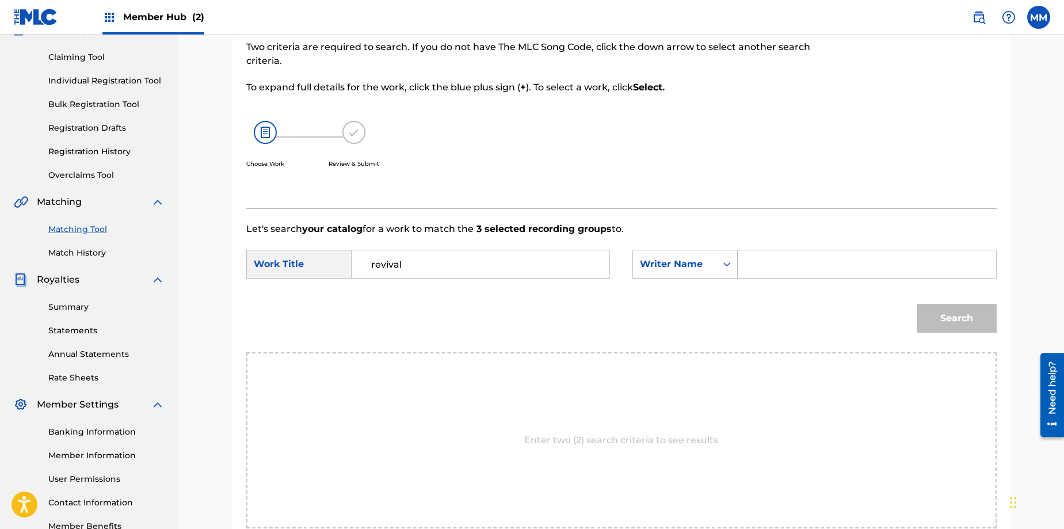
click at [755, 269] on input "Search Form" at bounding box center [866, 264] width 238 height 28
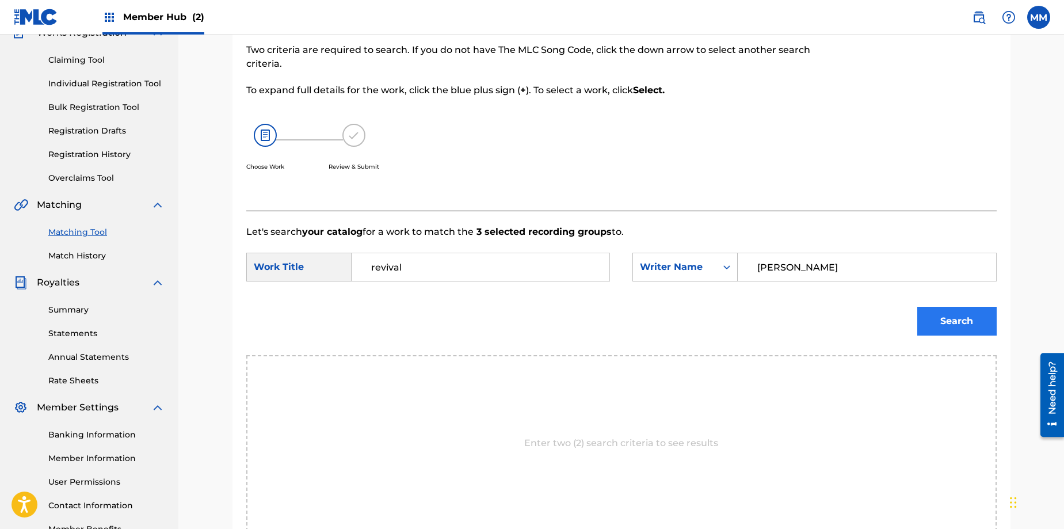
type input "[PERSON_NAME]"
click at [967, 322] on button "Search" at bounding box center [956, 321] width 79 height 29
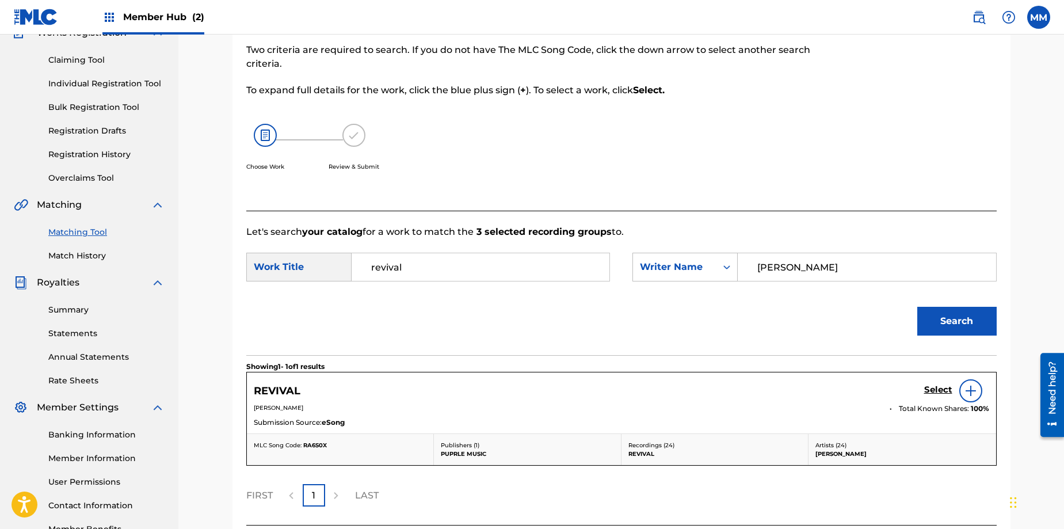
click at [968, 391] on img at bounding box center [971, 391] width 14 height 14
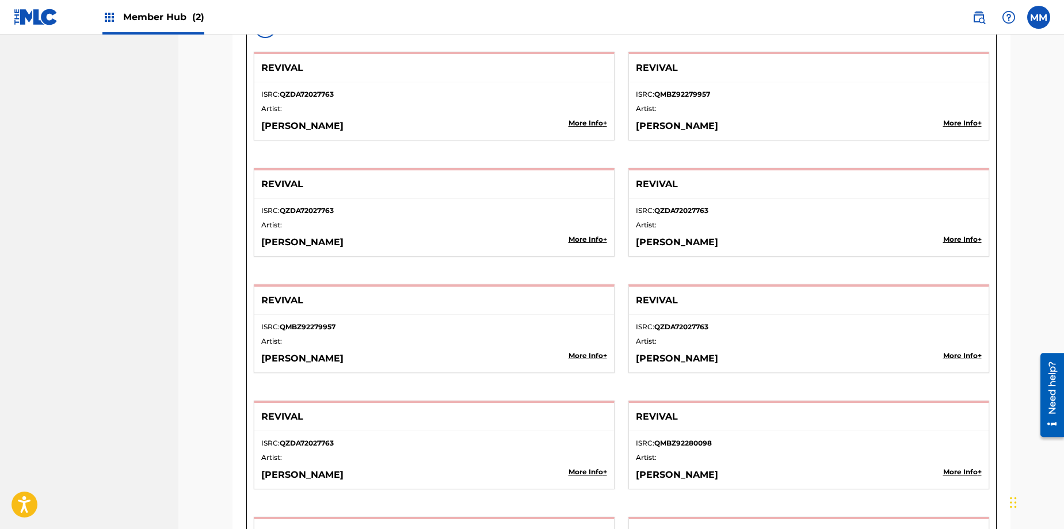
scroll to position [1073, 0]
click at [963, 121] on p "More Info +" at bounding box center [962, 122] width 39 height 10
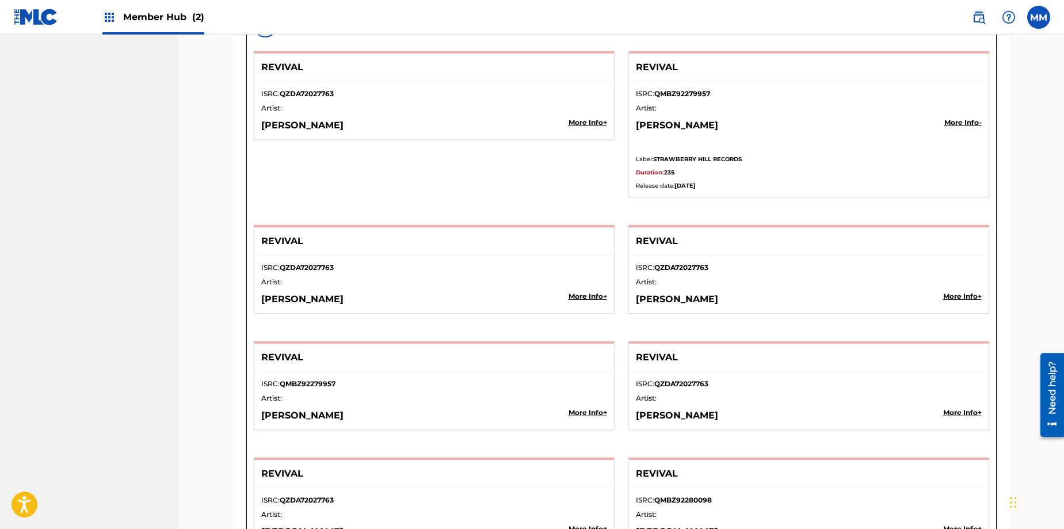
click at [956, 298] on p "More Info +" at bounding box center [962, 296] width 39 height 10
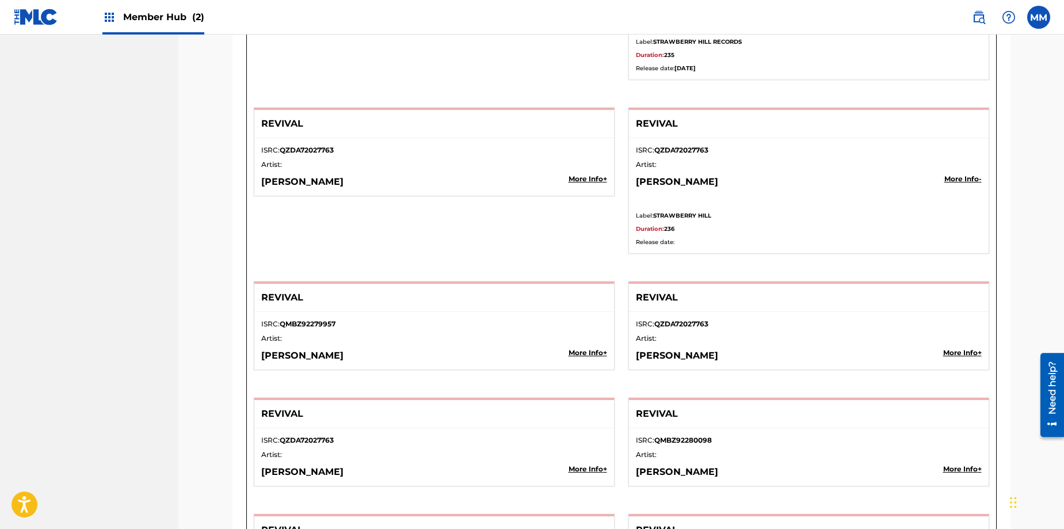
scroll to position [1190, 0]
click at [963, 353] on p "More Info +" at bounding box center [962, 353] width 39 height 10
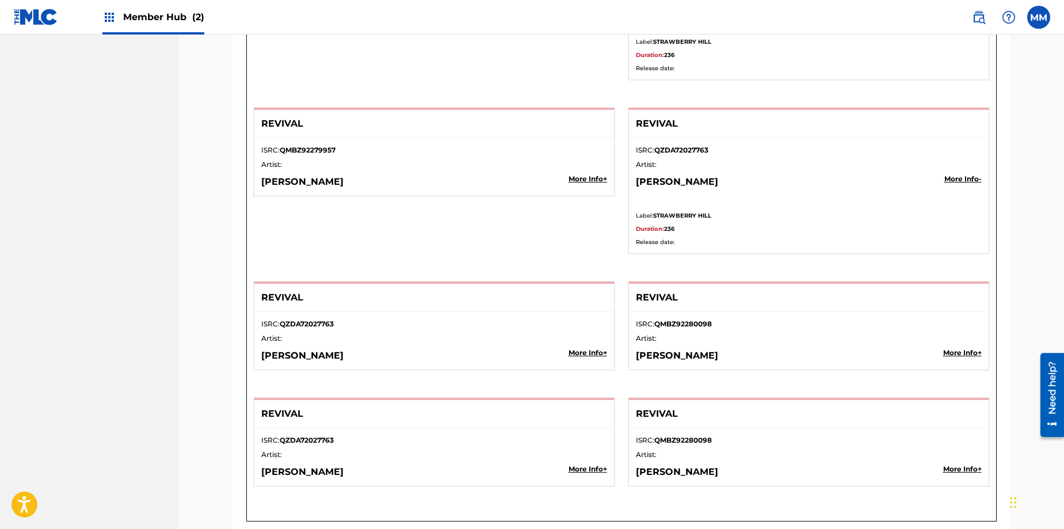
scroll to position [1367, 0]
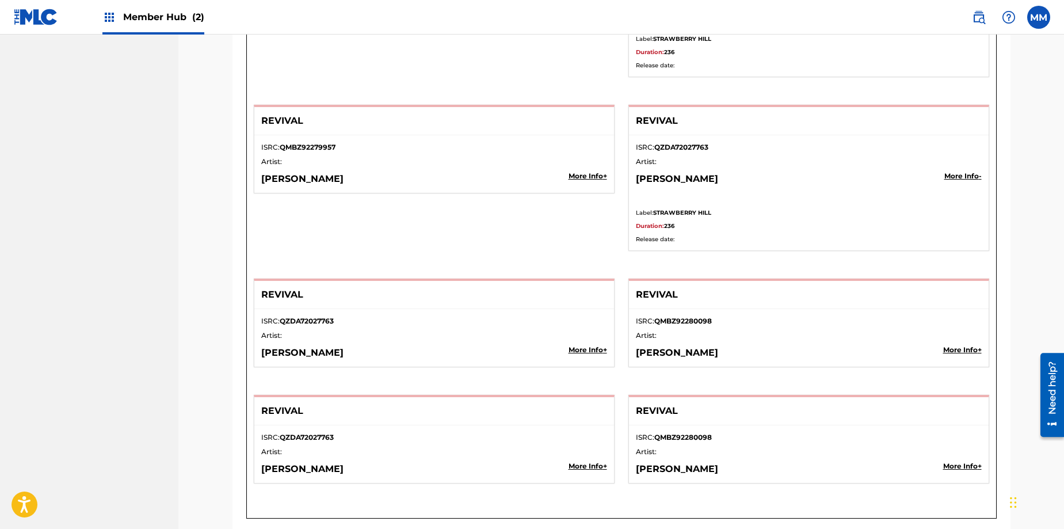
click at [961, 350] on p "More Info +" at bounding box center [962, 350] width 39 height 10
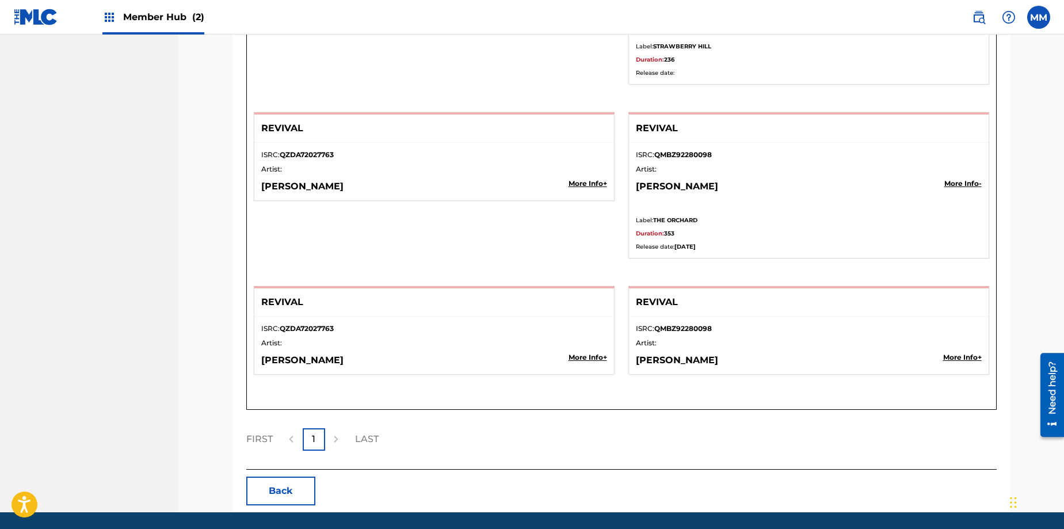
scroll to position [1535, 0]
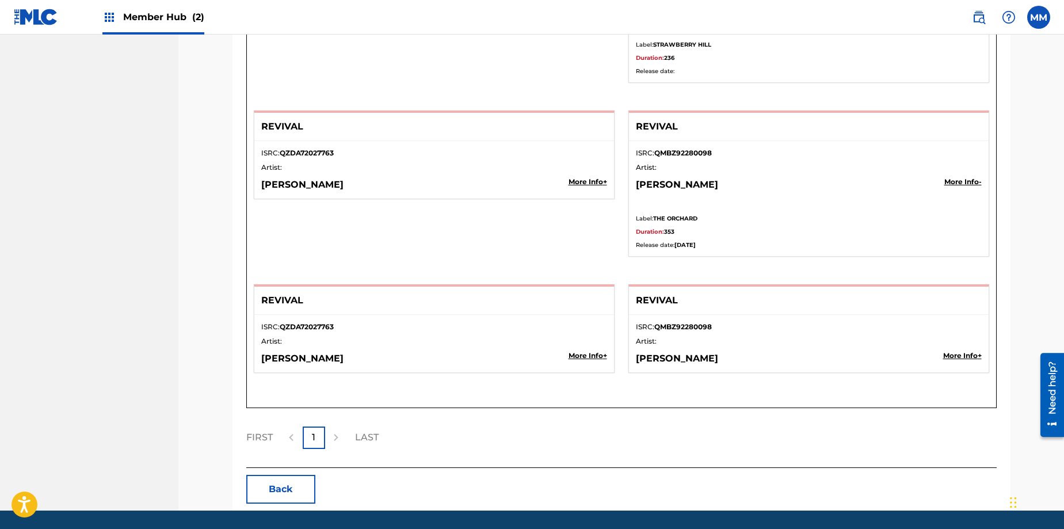
click at [966, 354] on p "More Info +" at bounding box center [962, 355] width 39 height 10
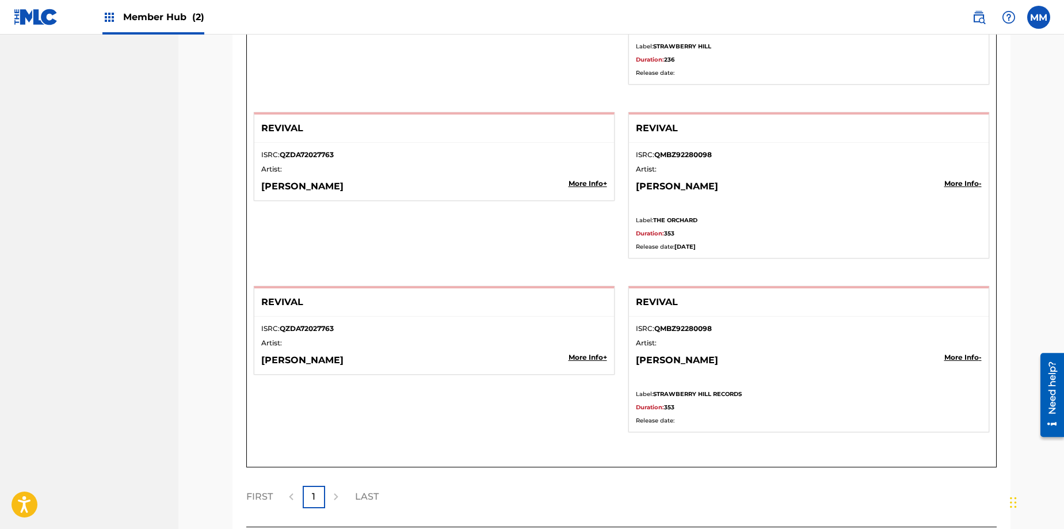
click at [587, 358] on p "More Info +" at bounding box center [588, 357] width 39 height 10
click at [588, 185] on p "More Info +" at bounding box center [588, 185] width 39 height 10
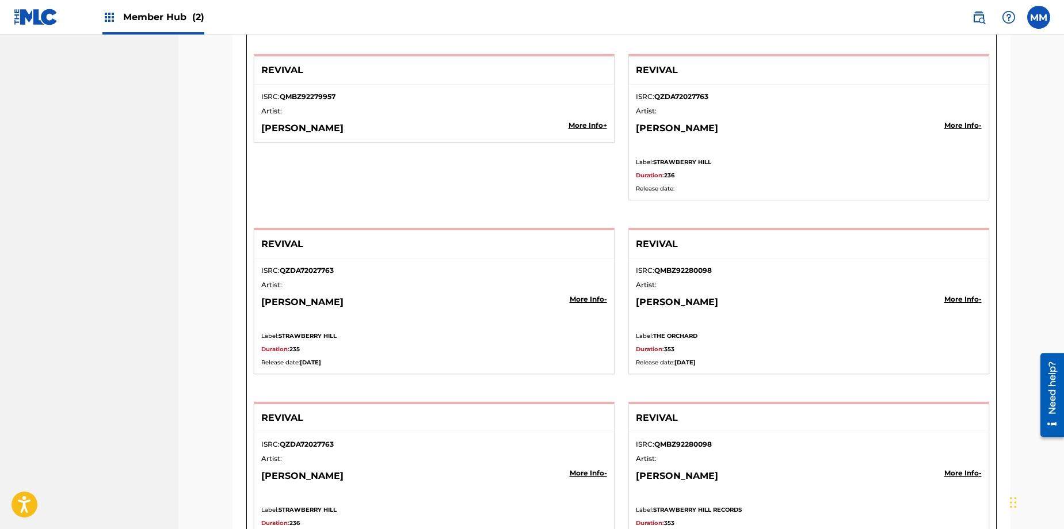
scroll to position [1400, 0]
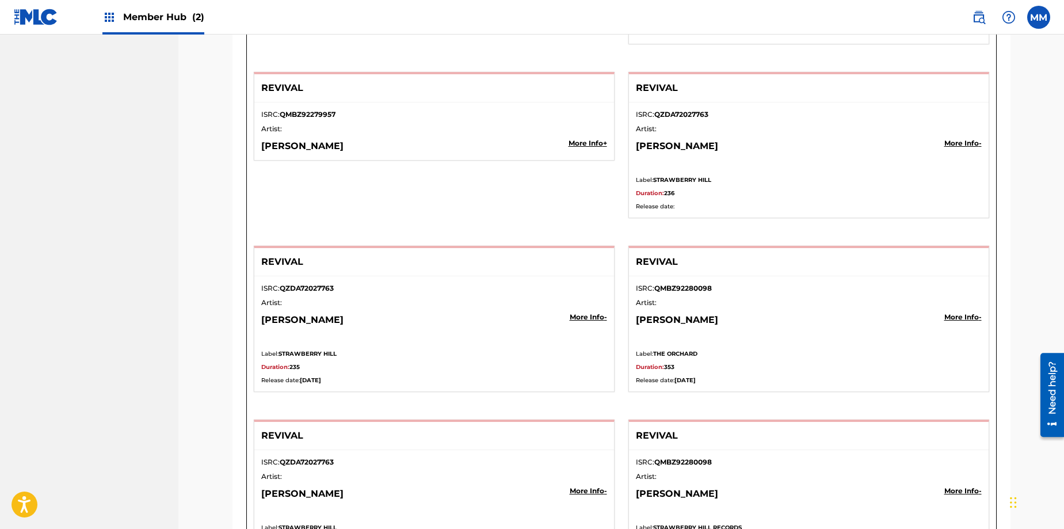
click at [596, 143] on p "More Info +" at bounding box center [588, 143] width 39 height 10
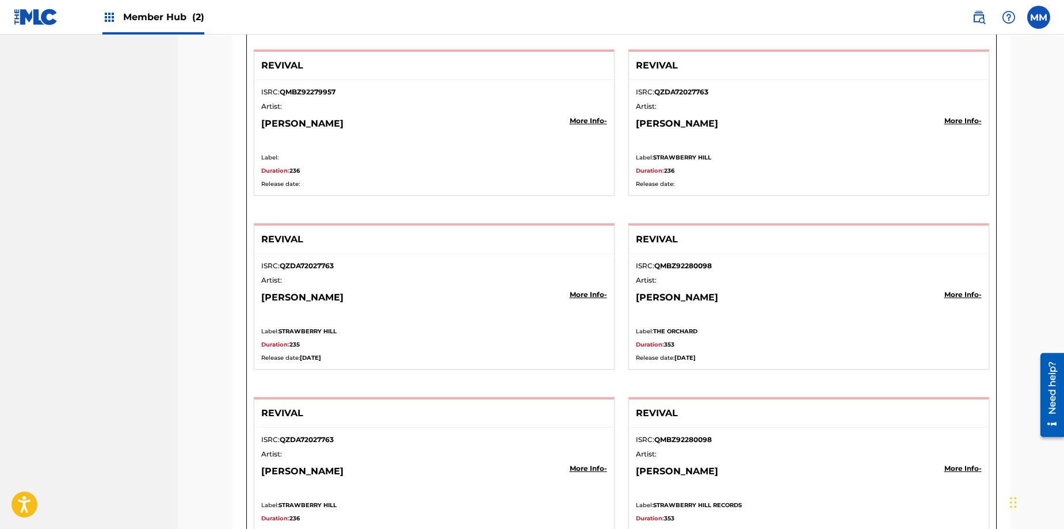
scroll to position [1424, 0]
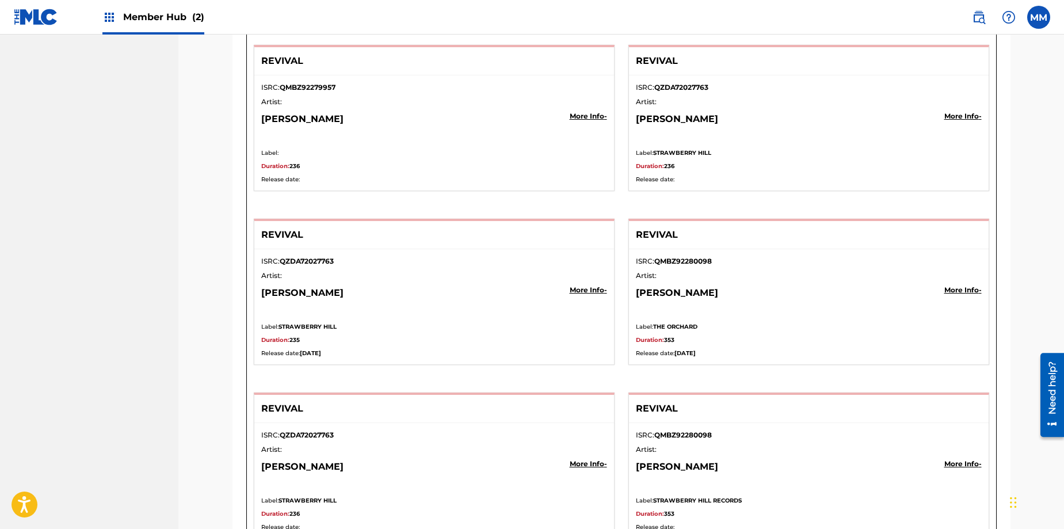
click at [949, 291] on p "More Info -" at bounding box center [962, 290] width 37 height 10
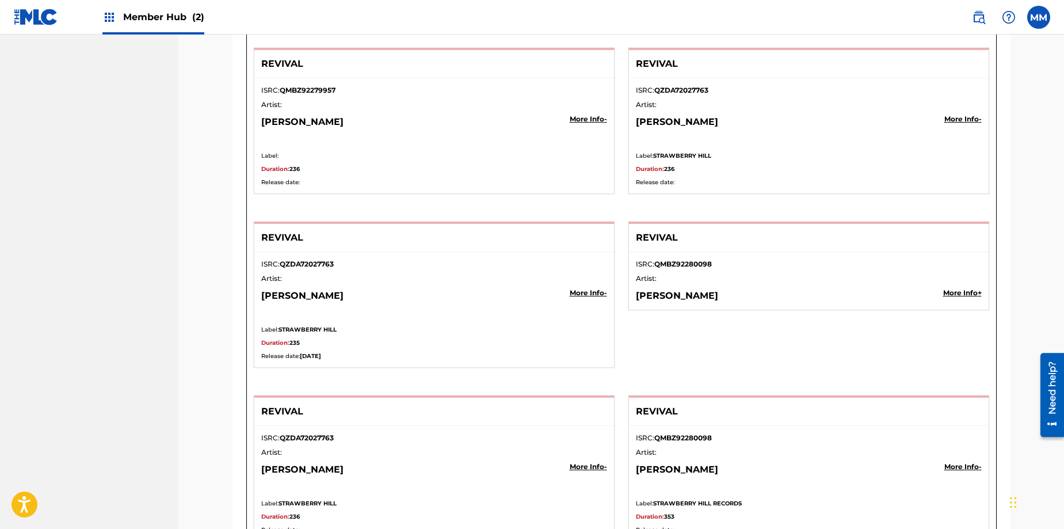
click at [960, 289] on p "More Info +" at bounding box center [962, 293] width 39 height 10
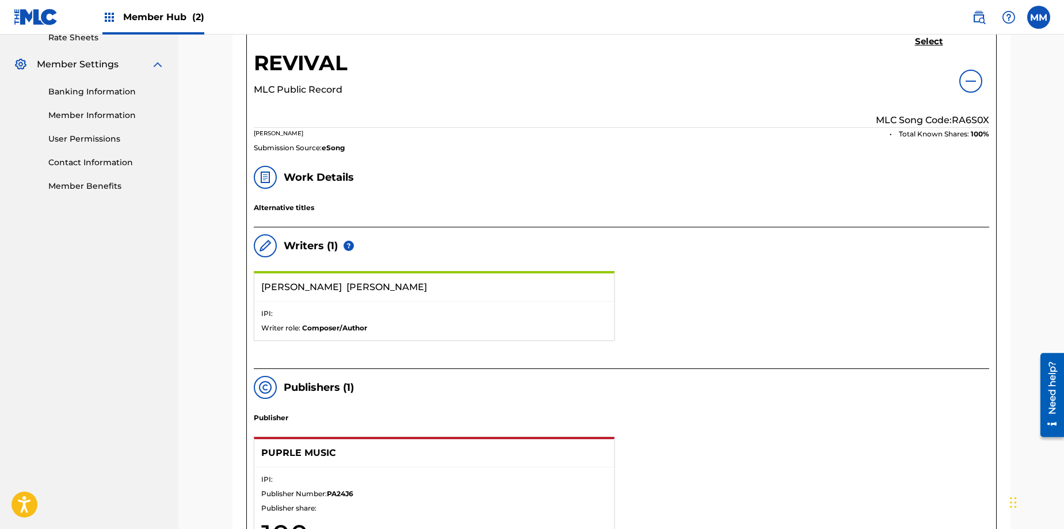
scroll to position [457, 0]
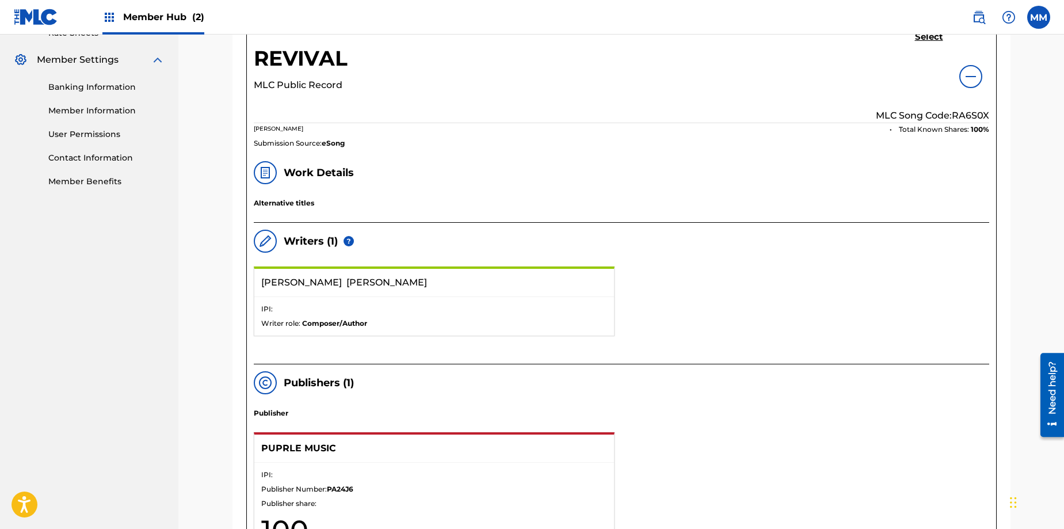
click at [971, 78] on img at bounding box center [971, 77] width 14 height 14
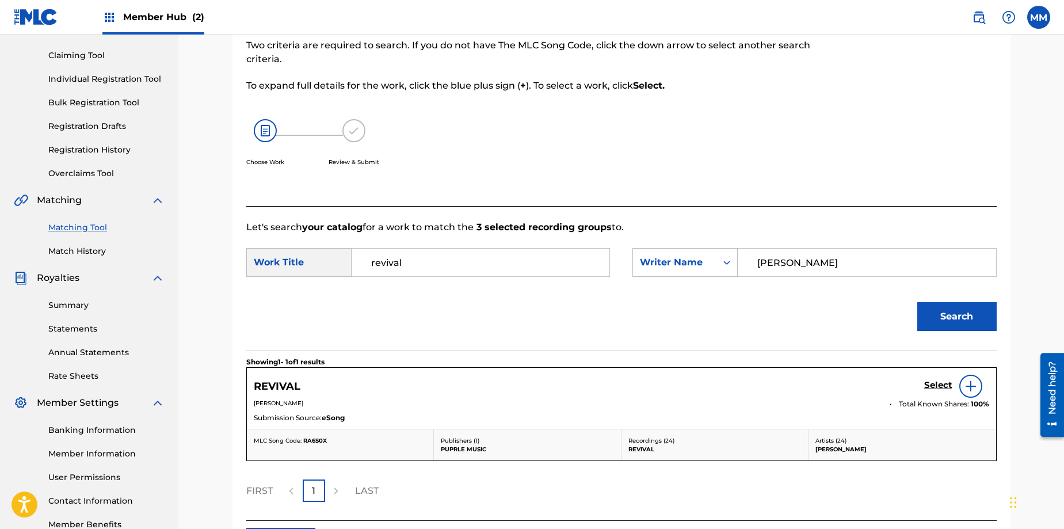
scroll to position [140, 0]
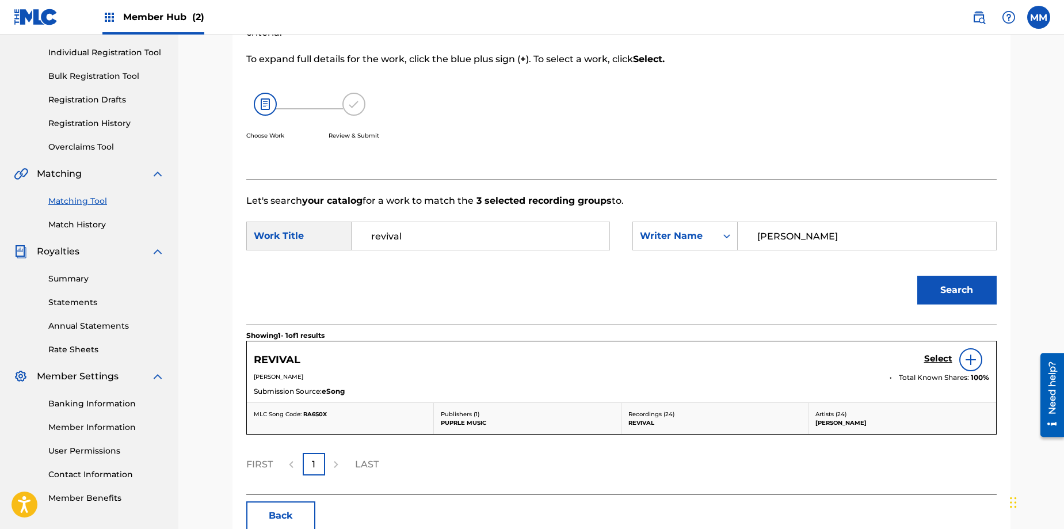
click at [971, 358] on img at bounding box center [971, 360] width 14 height 14
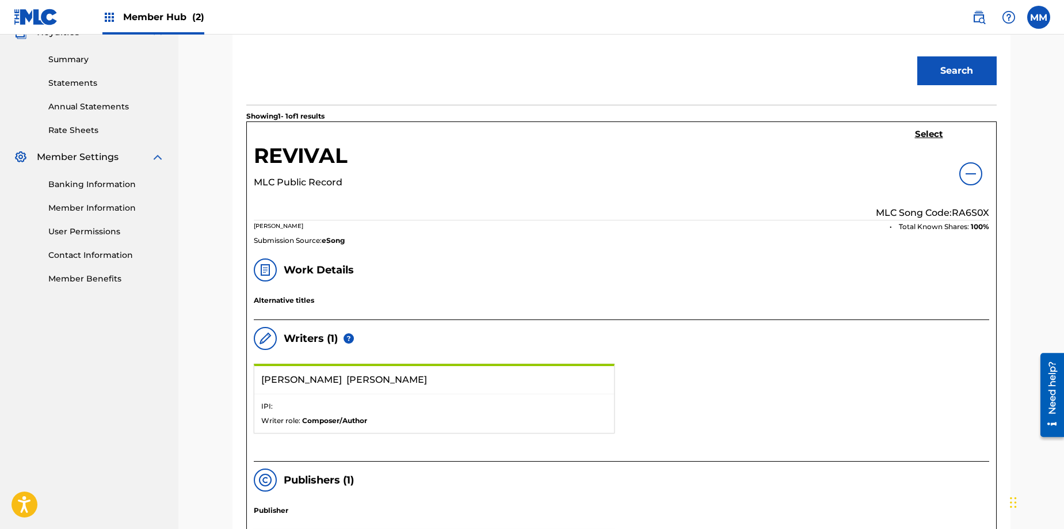
scroll to position [373, 0]
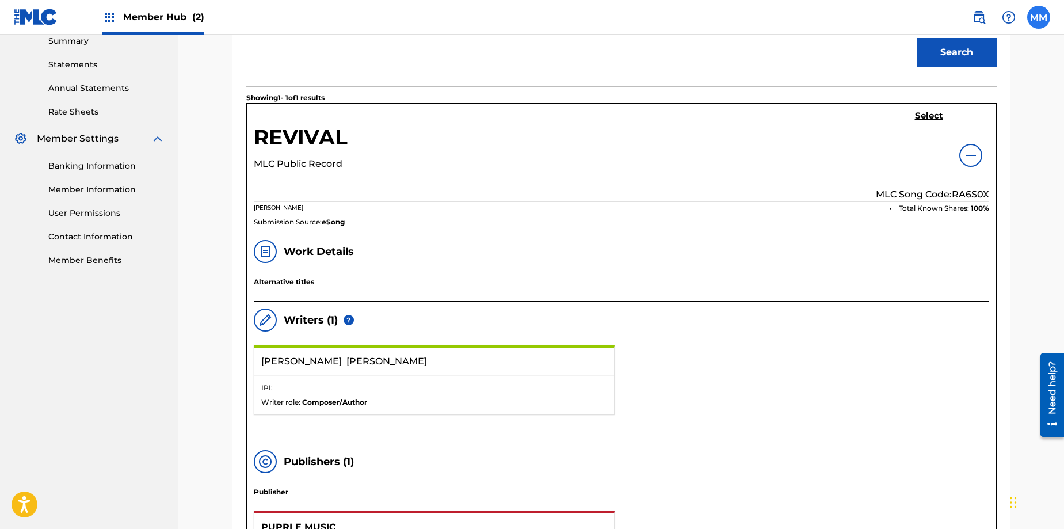
click at [1046, 18] on label at bounding box center [1038, 17] width 23 height 23
click at [1039, 17] on input "[PERSON_NAME] Mills [EMAIL_ADDRESS][DOMAIN_NAME] Notification Preferences Profi…" at bounding box center [1039, 17] width 0 height 0
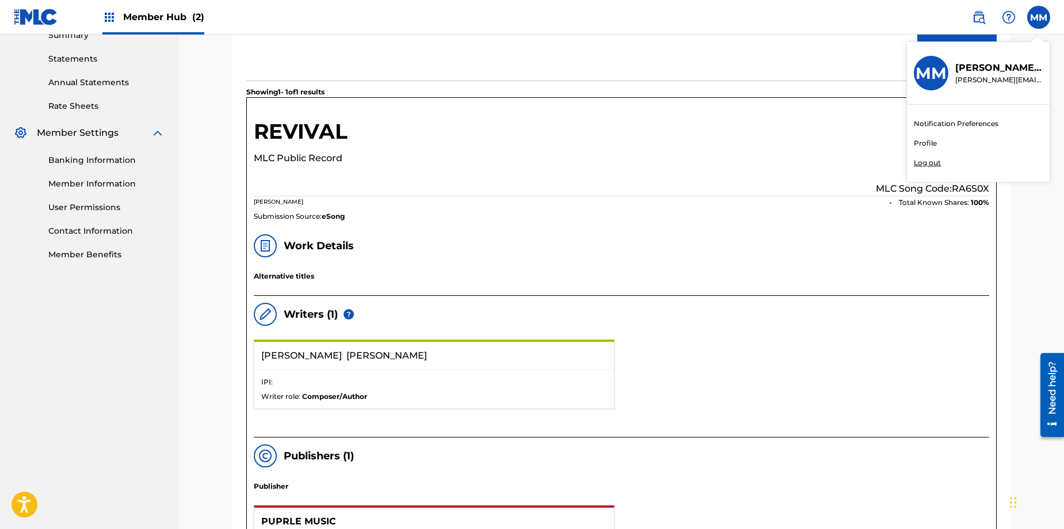
scroll to position [386, 0]
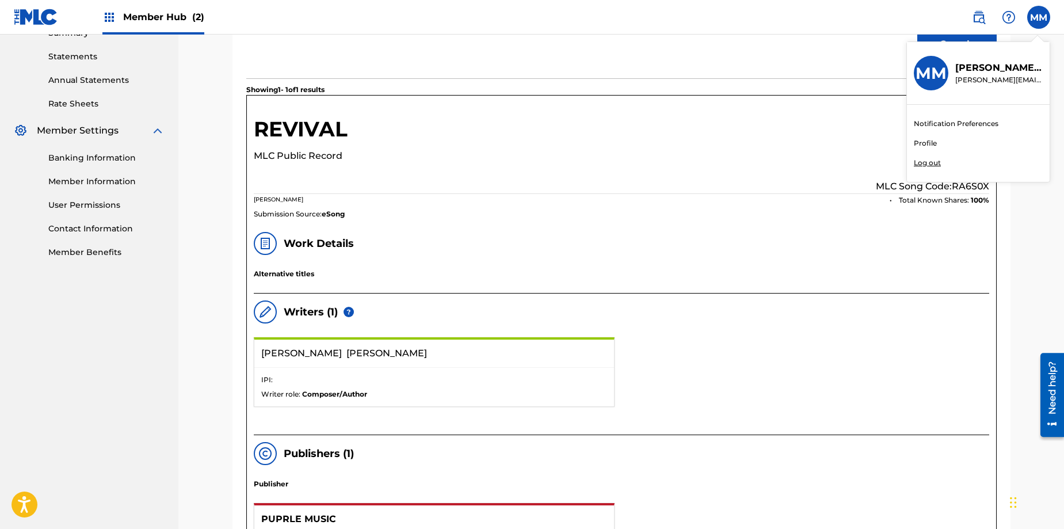
click at [948, 125] on link "Notification Preferences" at bounding box center [956, 124] width 85 height 10
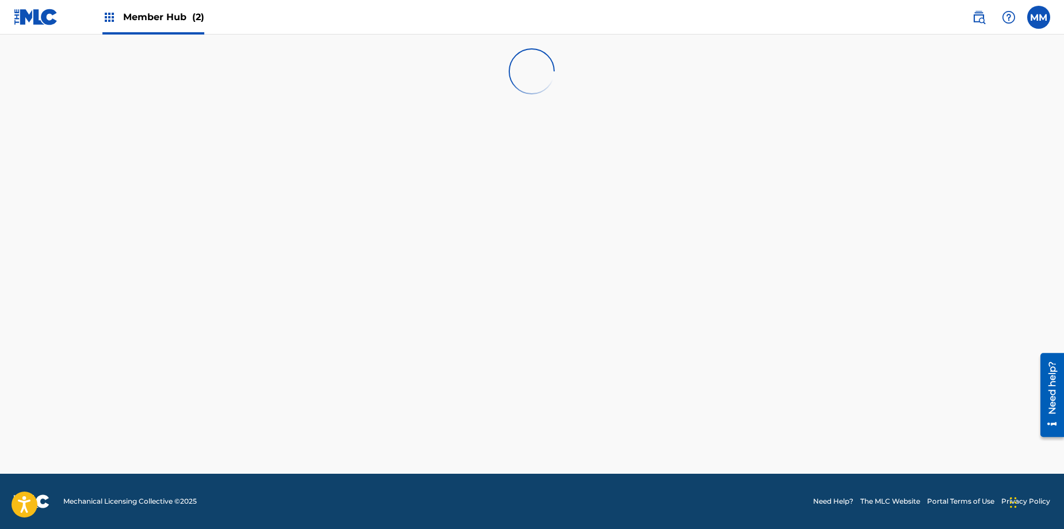
click at [169, 17] on span "Member Hub (2)" at bounding box center [163, 16] width 81 height 13
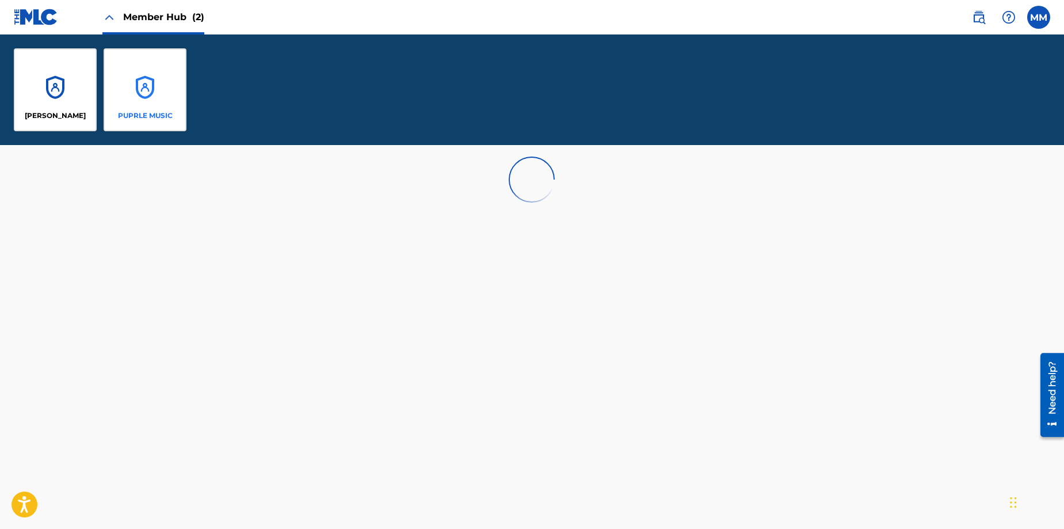
click at [139, 91] on div "PUPRLE MUSIC" at bounding box center [145, 89] width 83 height 83
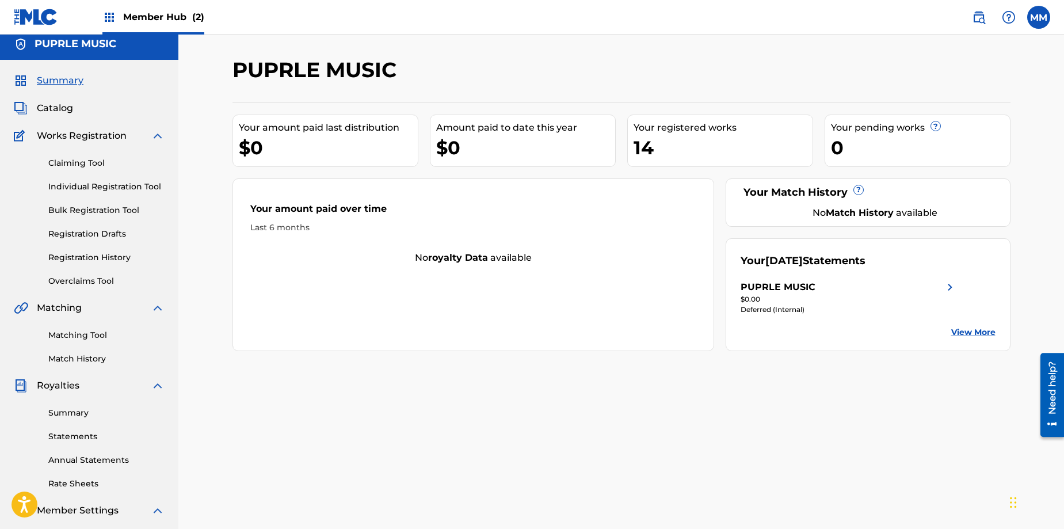
click at [963, 338] on div "Your [DATE] Statements PUPRLE MUSIC $0.00 Deferred (Internal) View More" at bounding box center [868, 294] width 285 height 113
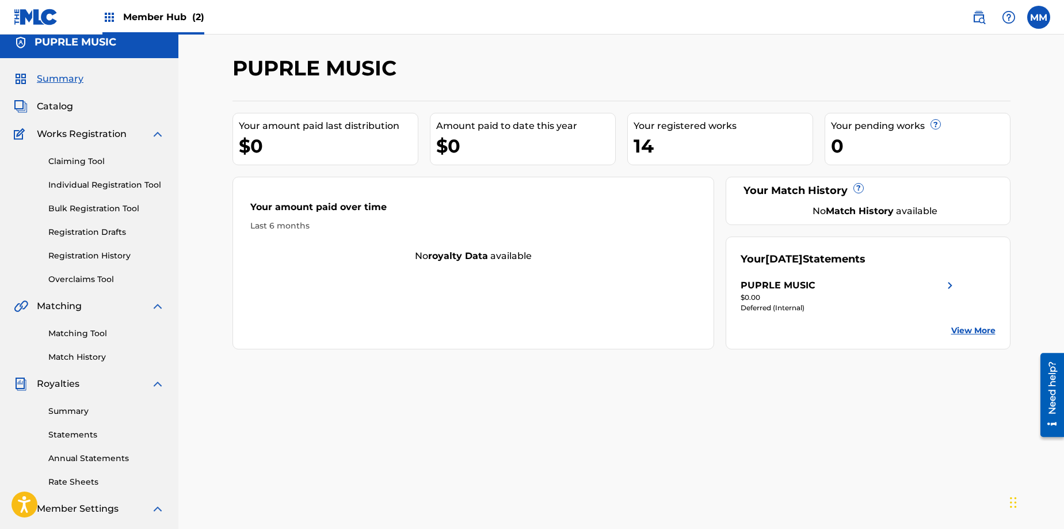
click at [959, 332] on link "View More" at bounding box center [973, 331] width 44 height 12
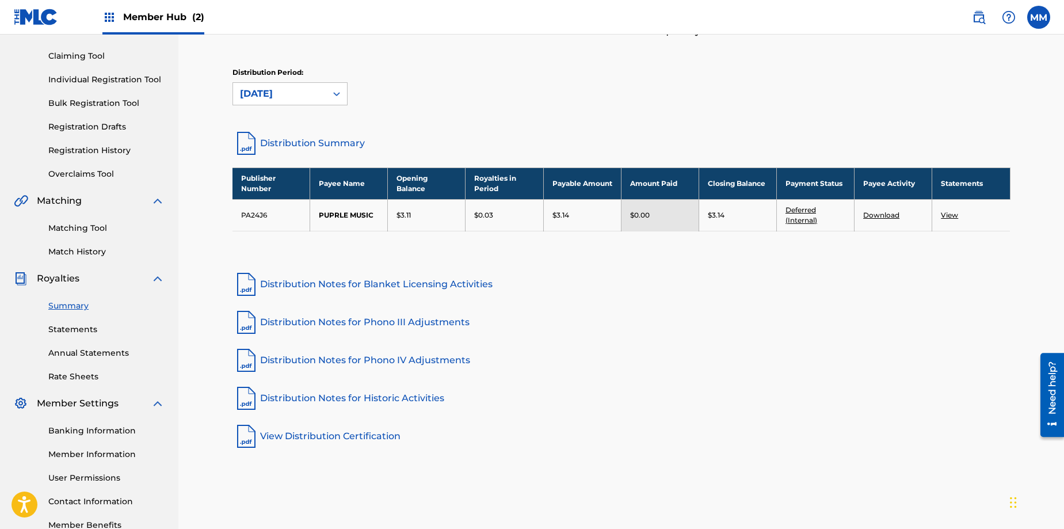
scroll to position [110, 0]
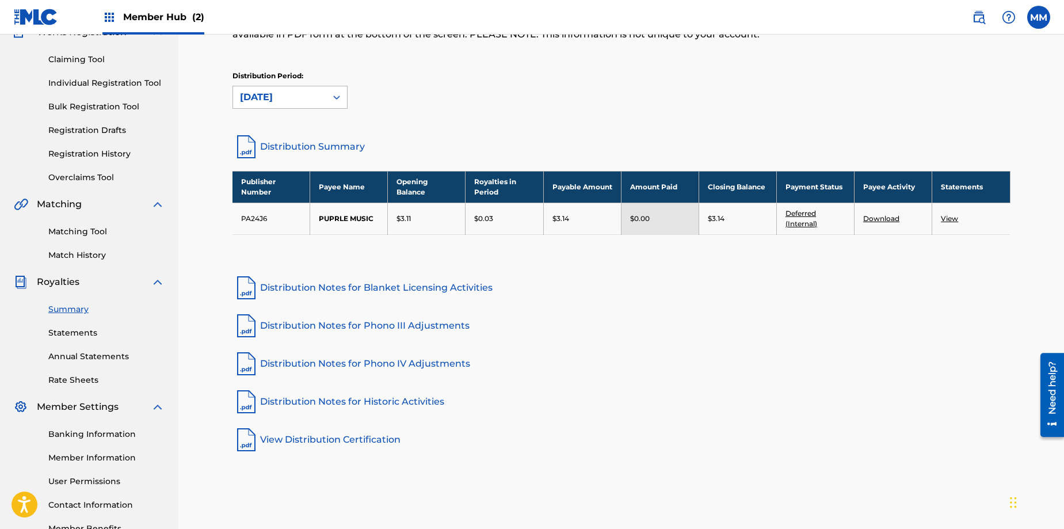
click at [337, 96] on icon at bounding box center [337, 97] width 12 height 12
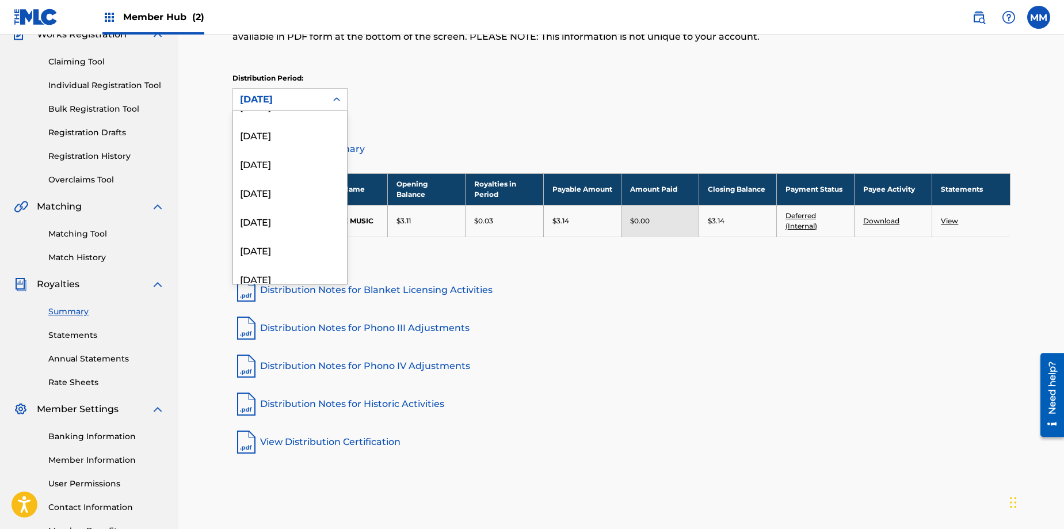
scroll to position [678, 0]
click at [288, 169] on div "[DATE]" at bounding box center [290, 166] width 114 height 29
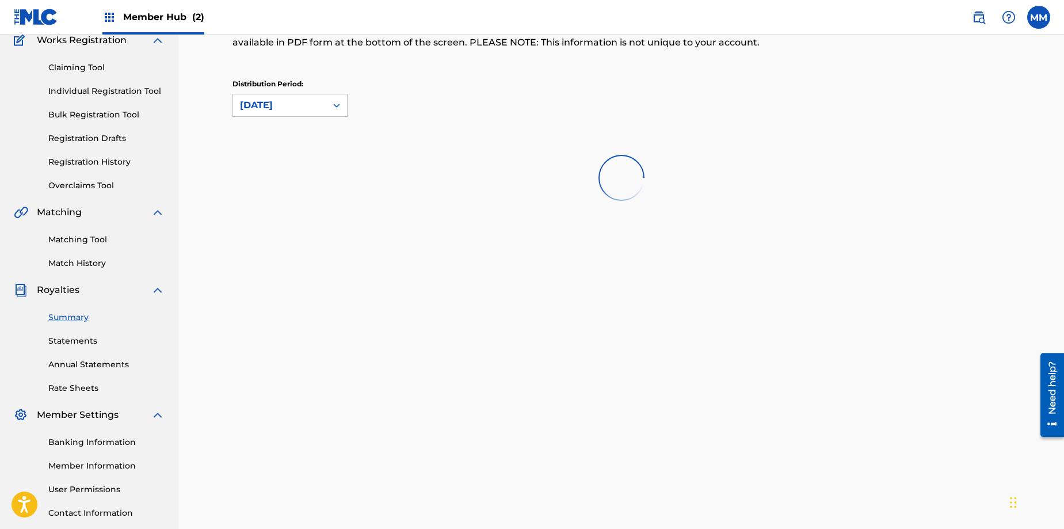
scroll to position [101, 0]
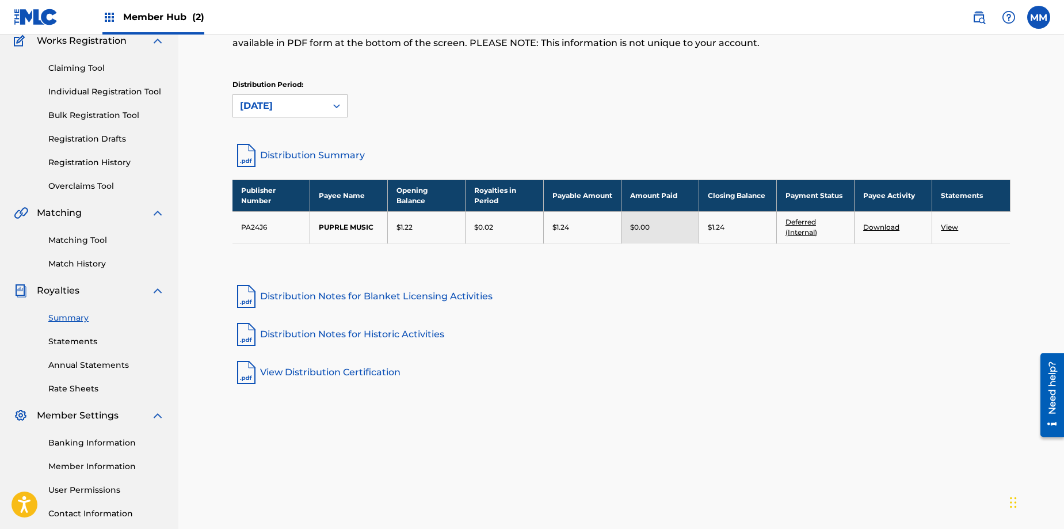
click at [339, 104] on icon at bounding box center [337, 106] width 12 height 12
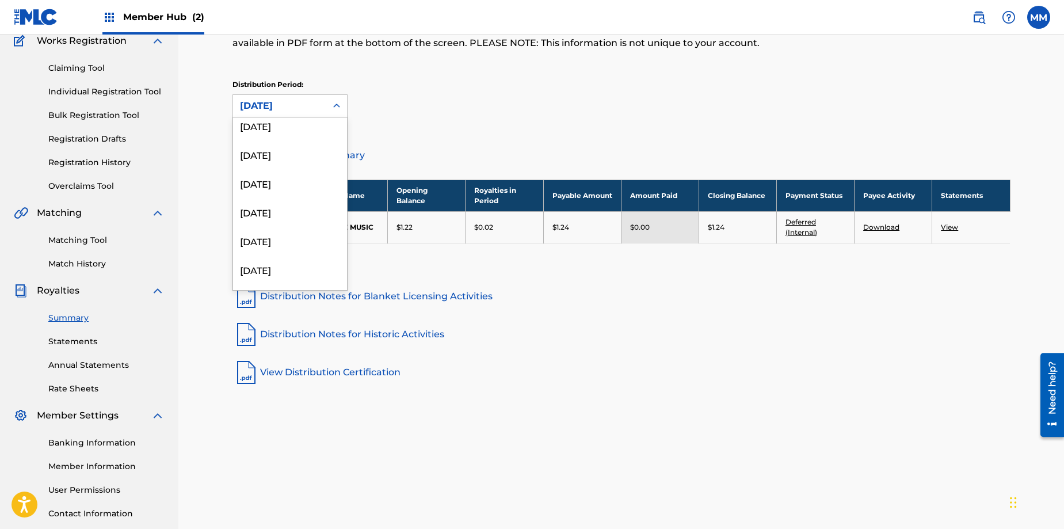
scroll to position [1381, 0]
click at [292, 272] on div "[DATE]" at bounding box center [290, 275] width 114 height 29
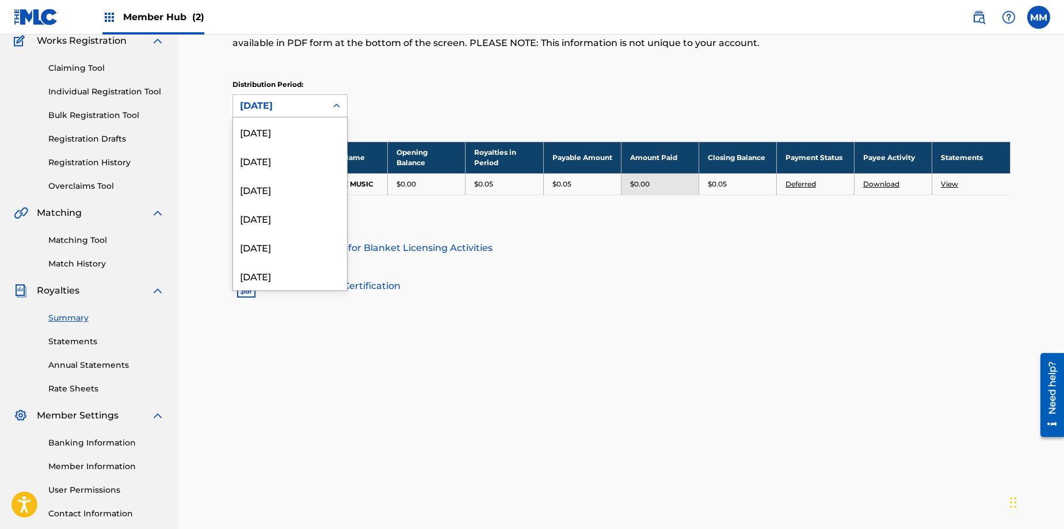
click at [336, 103] on icon at bounding box center [337, 106] width 12 height 12
